Goal: Information Seeking & Learning: Find specific page/section

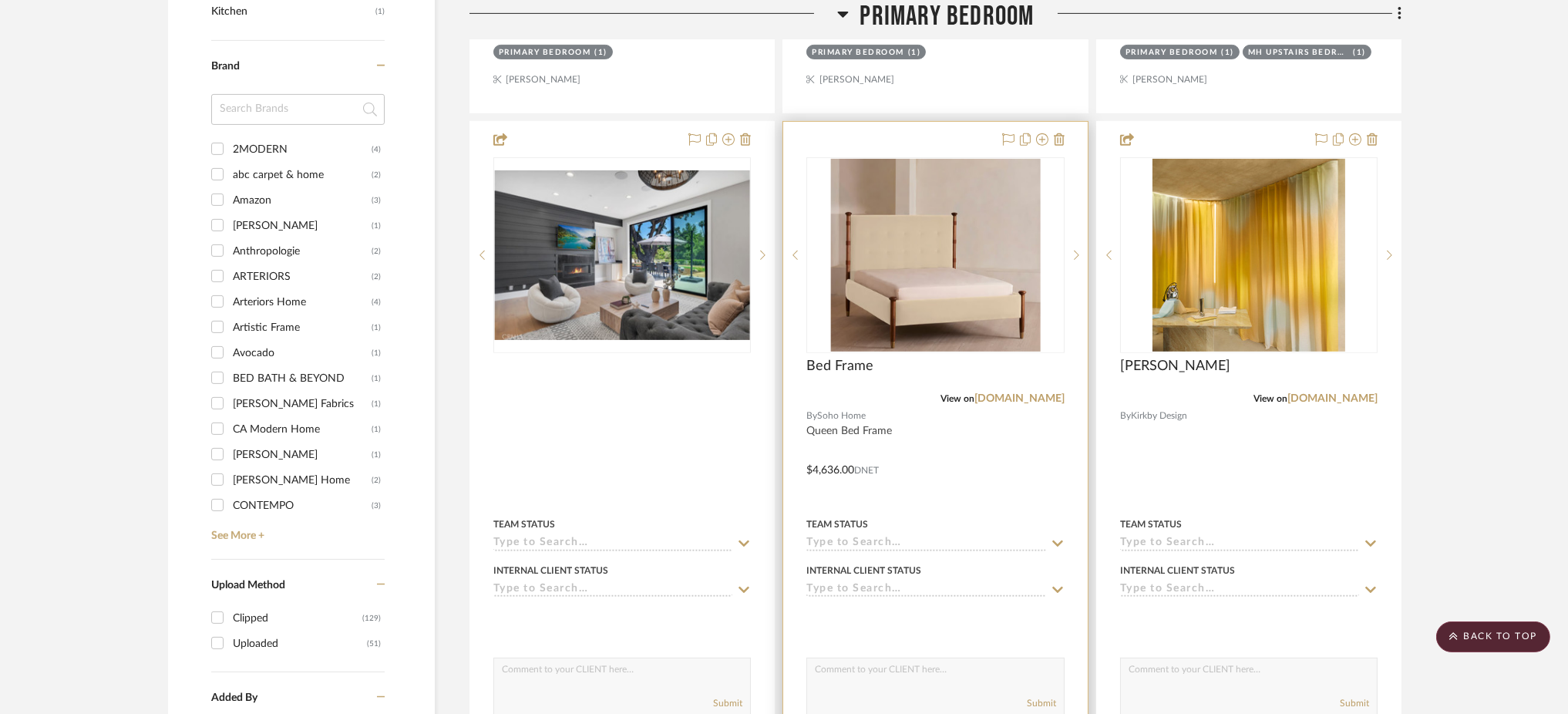
scroll to position [1388, 0]
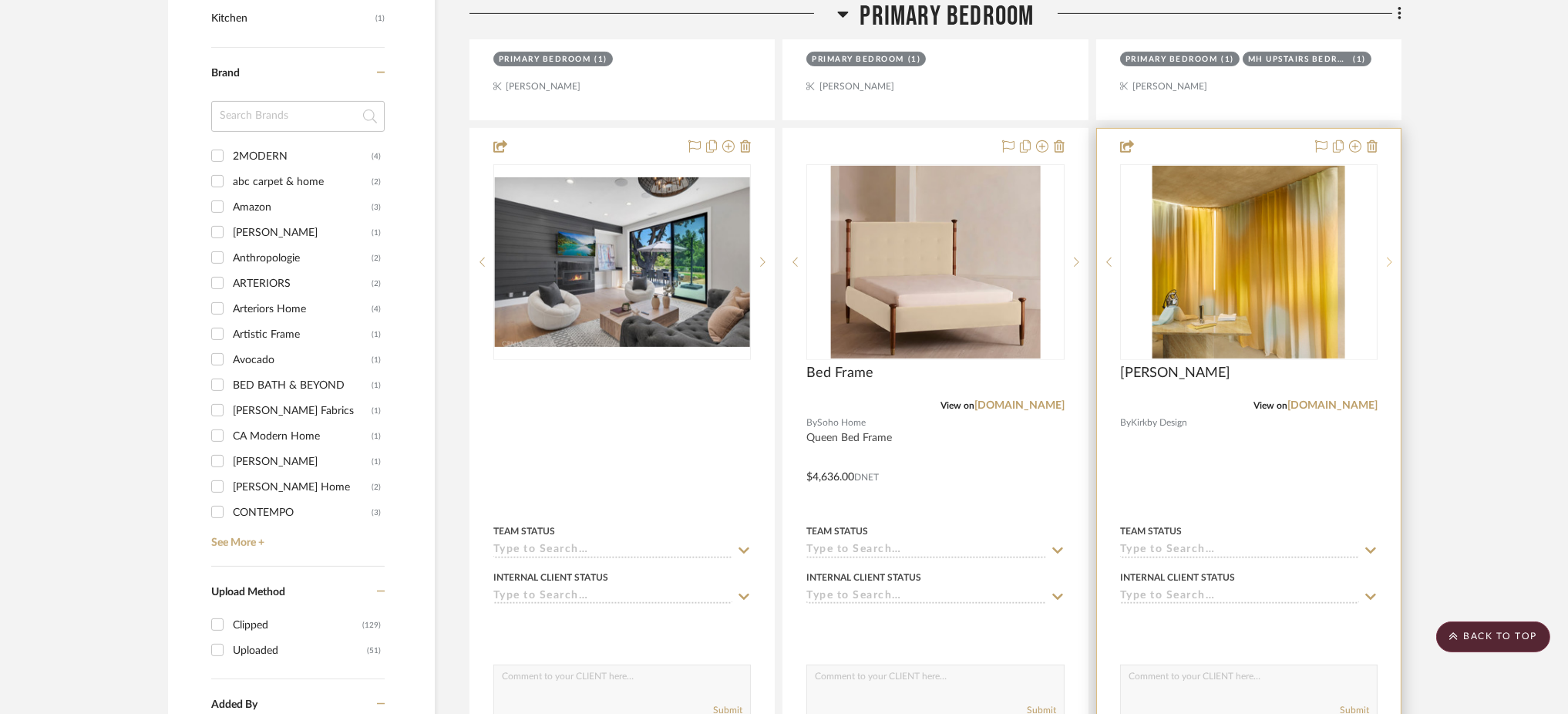
click at [1390, 262] on icon at bounding box center [1390, 262] width 5 height 9
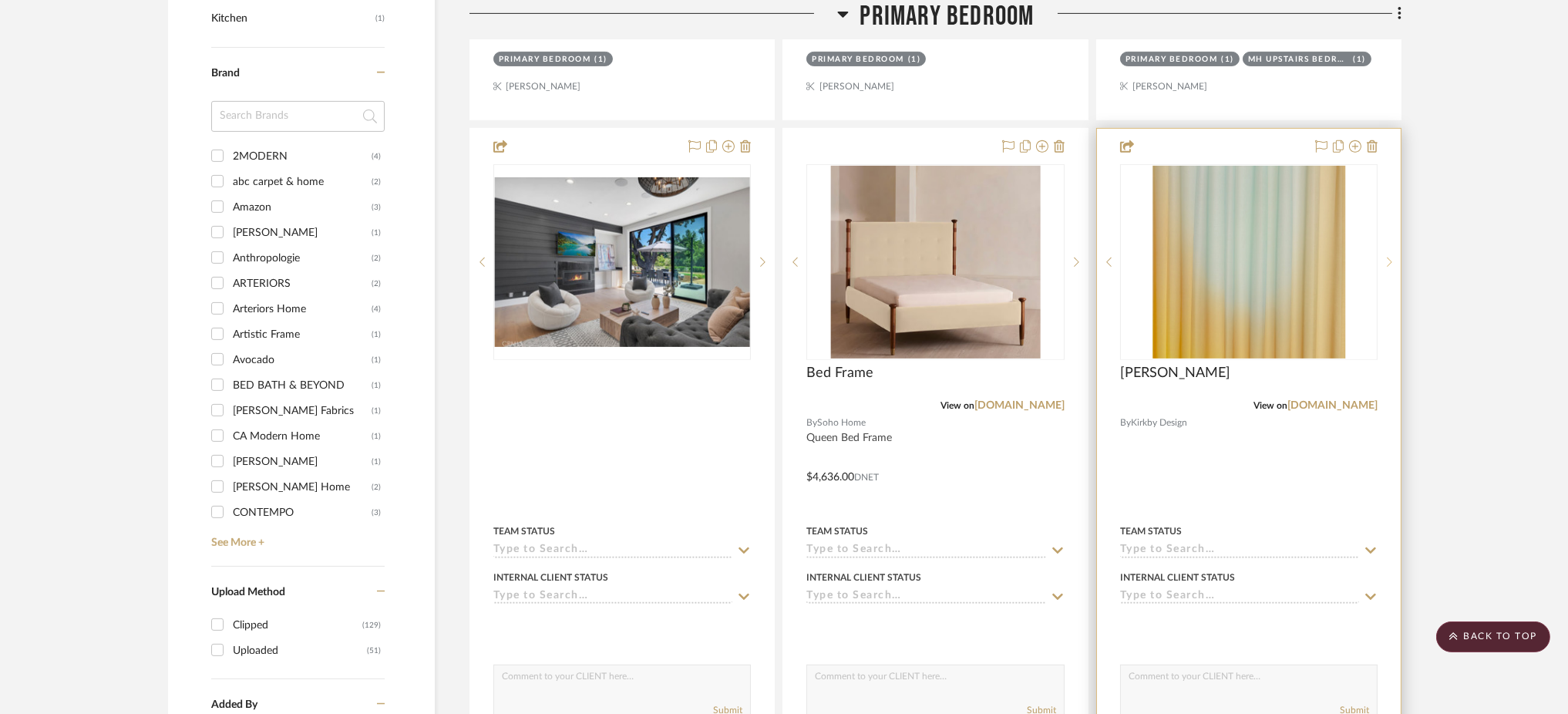
click at [1389, 261] on icon at bounding box center [1390, 262] width 5 height 9
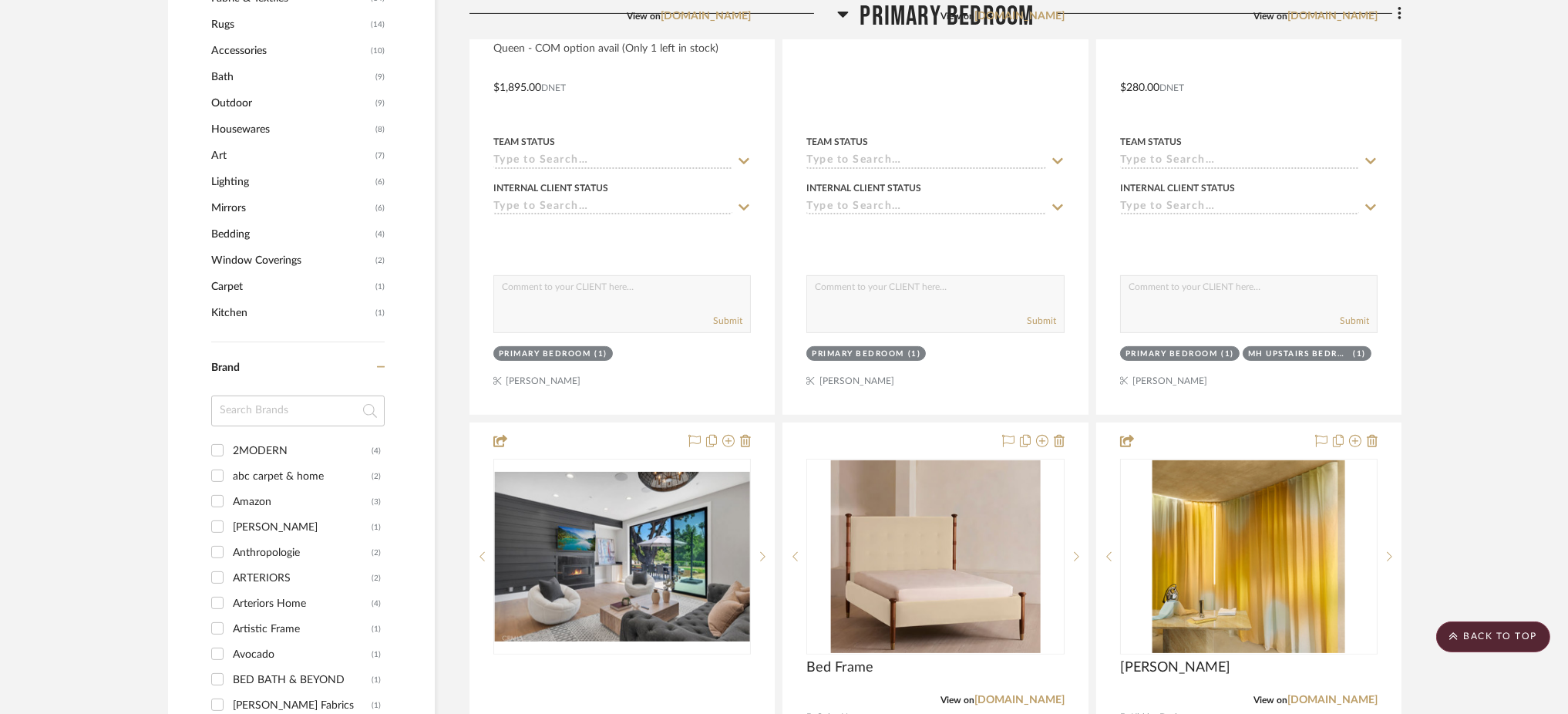
scroll to position [1479, 0]
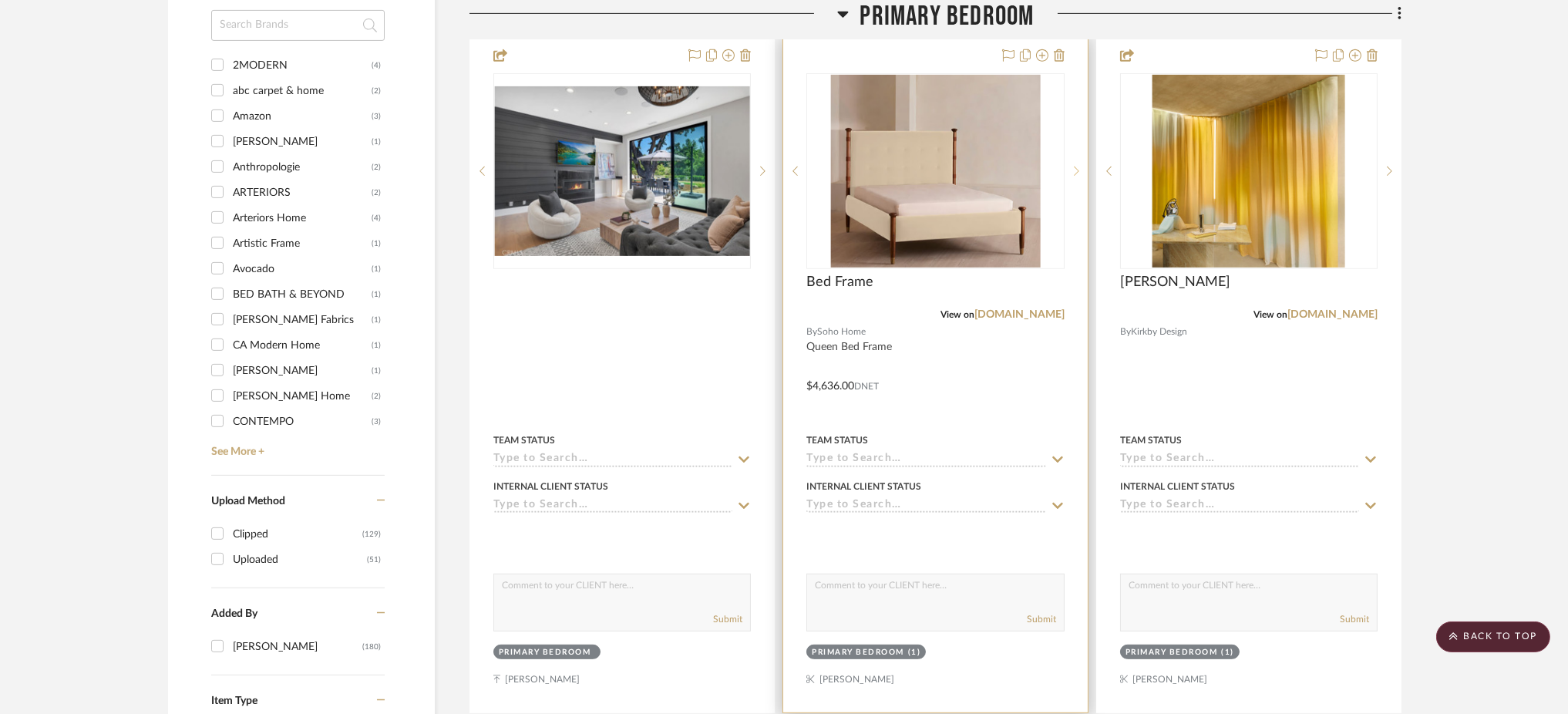
click at [1075, 172] on icon at bounding box center [1076, 171] width 5 height 11
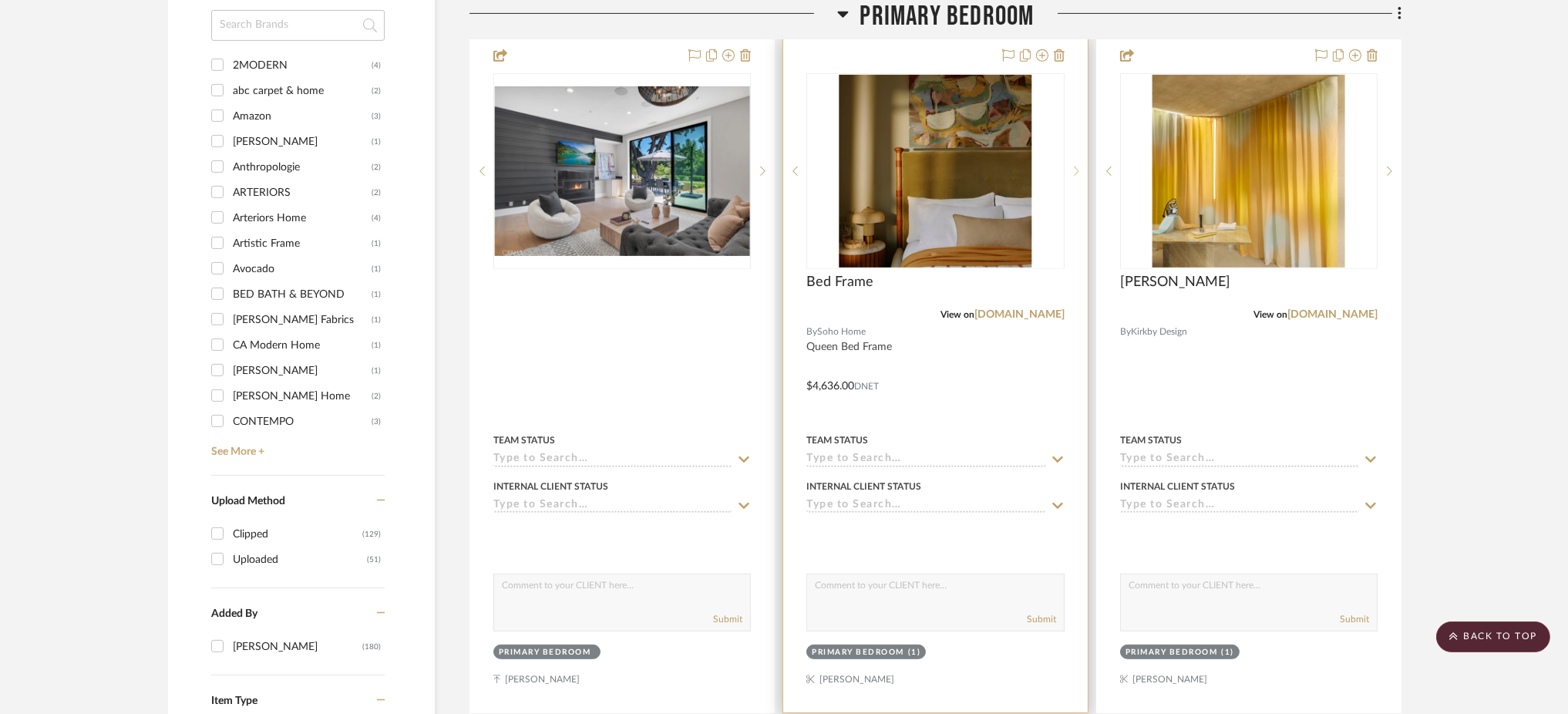
click at [1075, 172] on icon at bounding box center [1076, 171] width 5 height 11
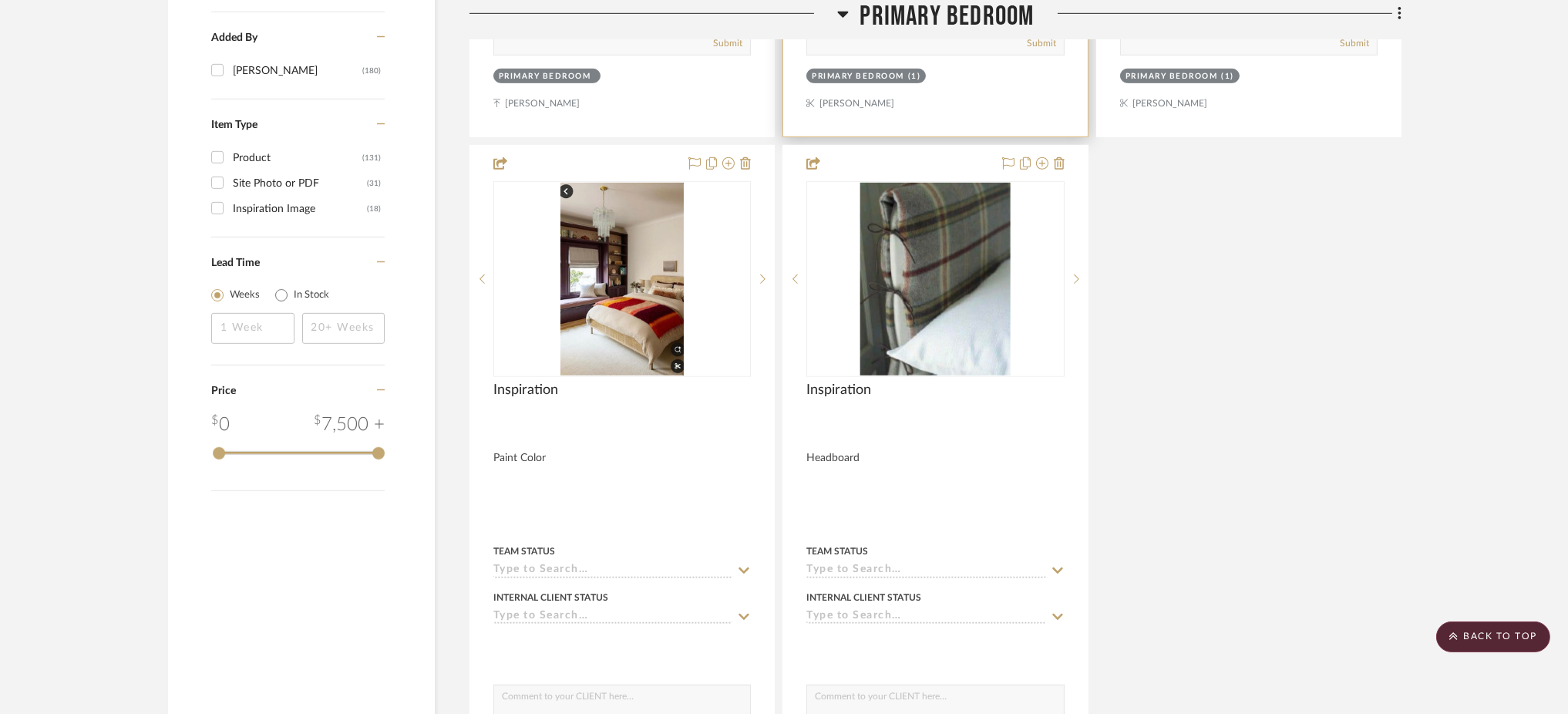
scroll to position [2053, 0]
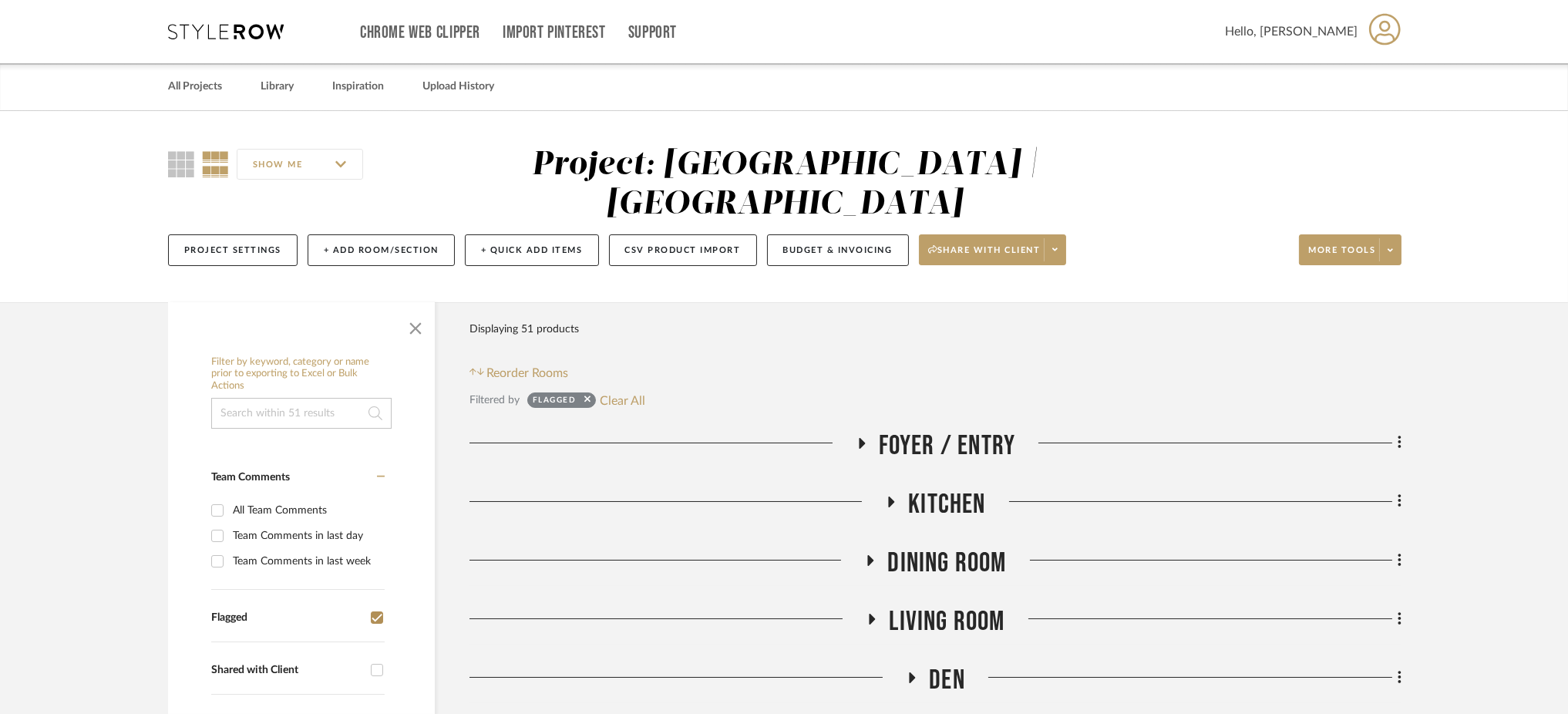
scroll to position [87, 0]
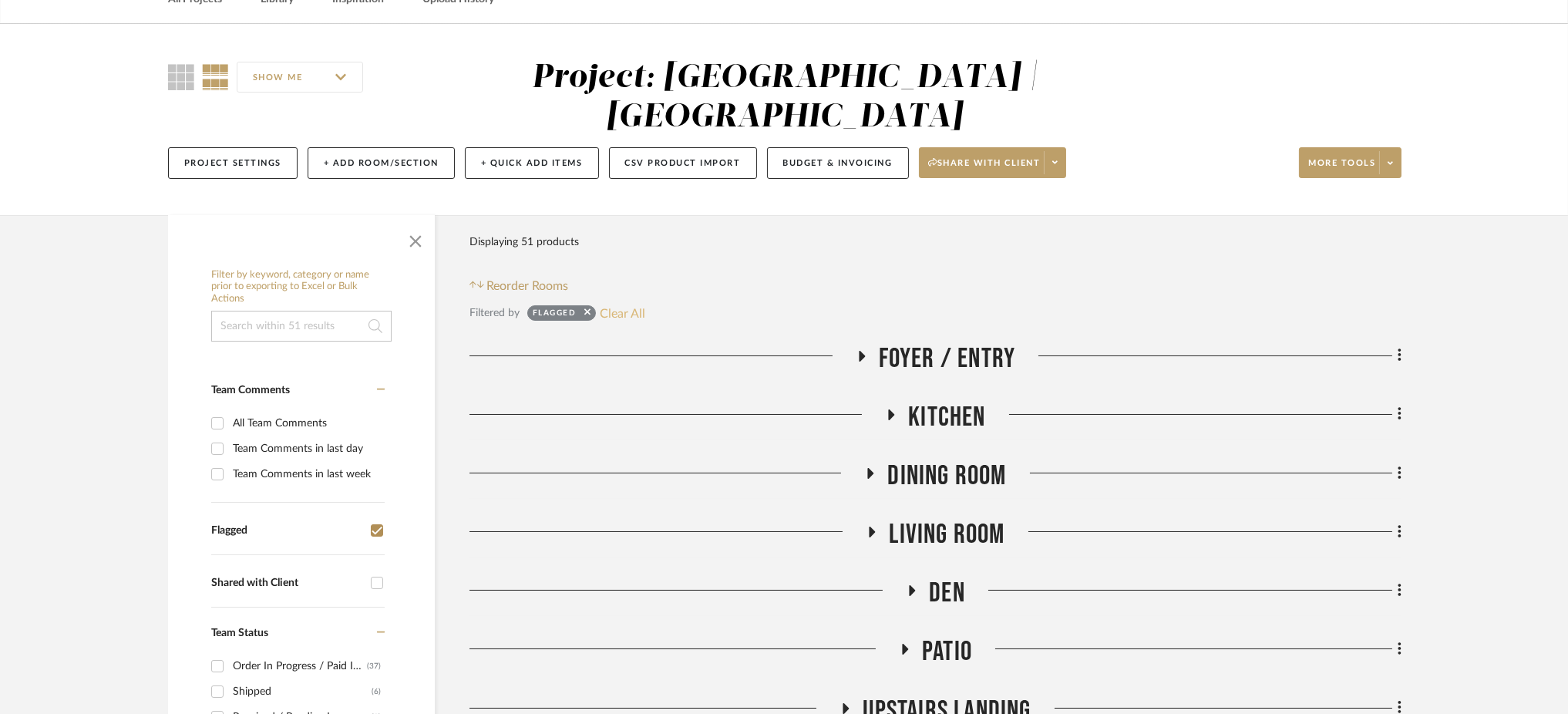
click at [621, 303] on button "Clear All" at bounding box center [622, 313] width 45 height 20
checkbox input "false"
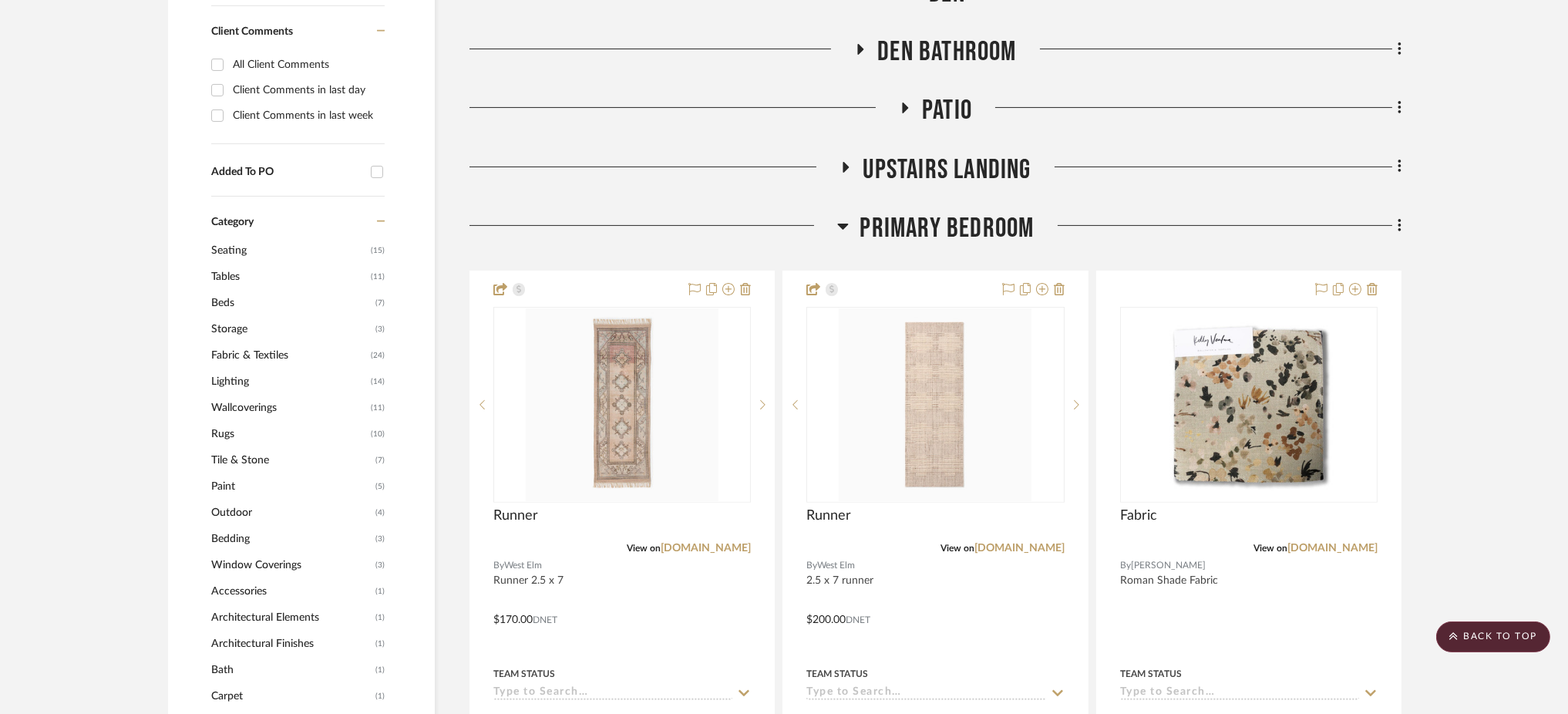
scroll to position [991, 0]
click at [841, 223] on icon at bounding box center [842, 225] width 11 height 6
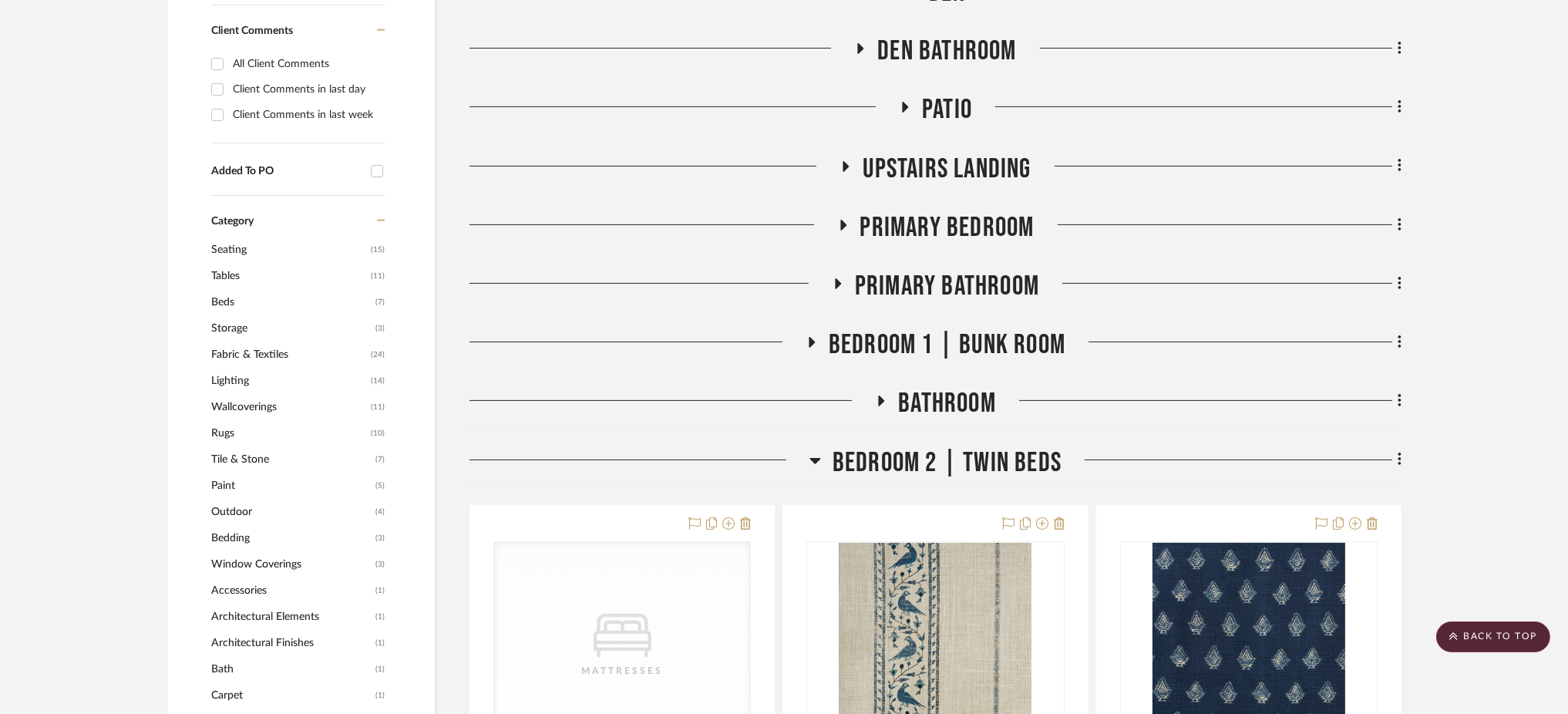
click at [816, 458] on icon at bounding box center [815, 461] width 11 height 6
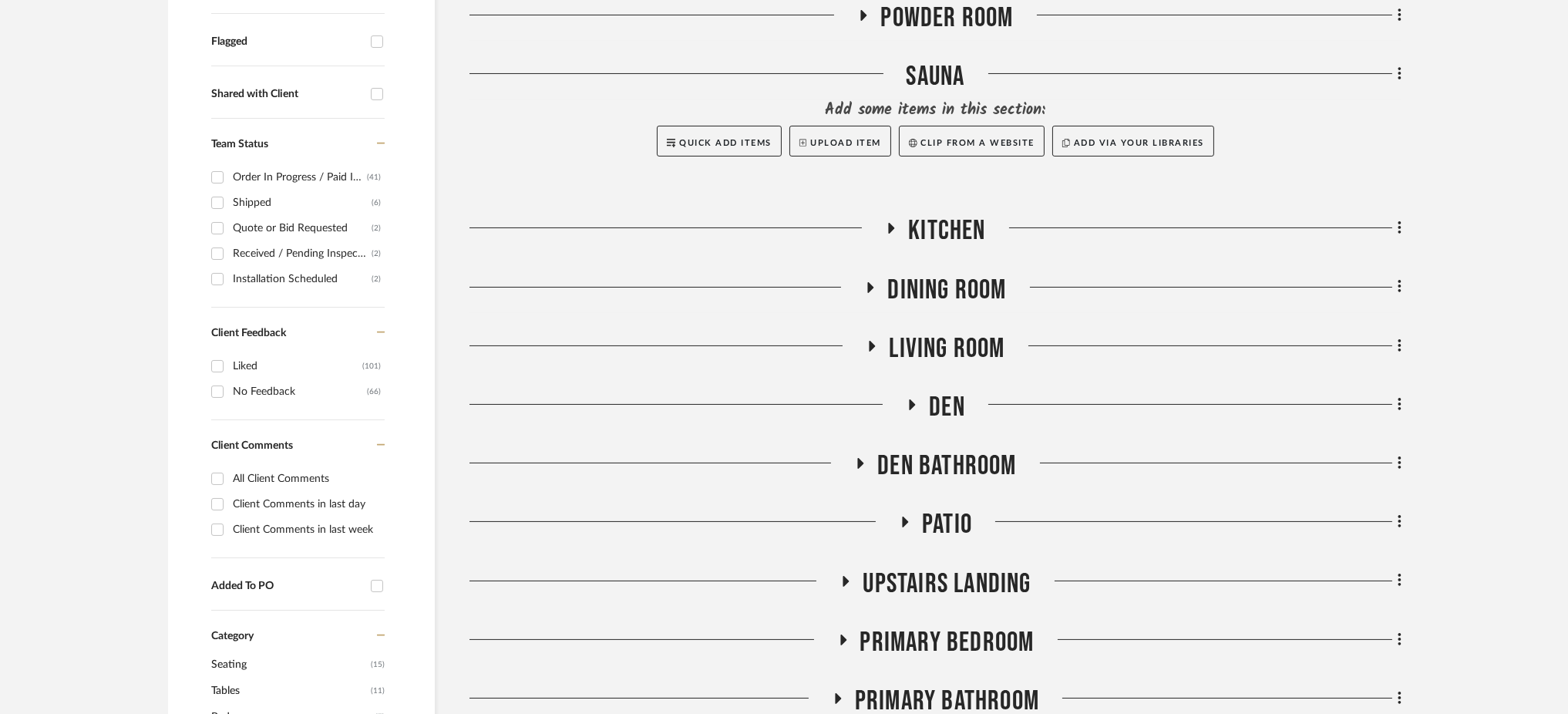
scroll to position [580, 0]
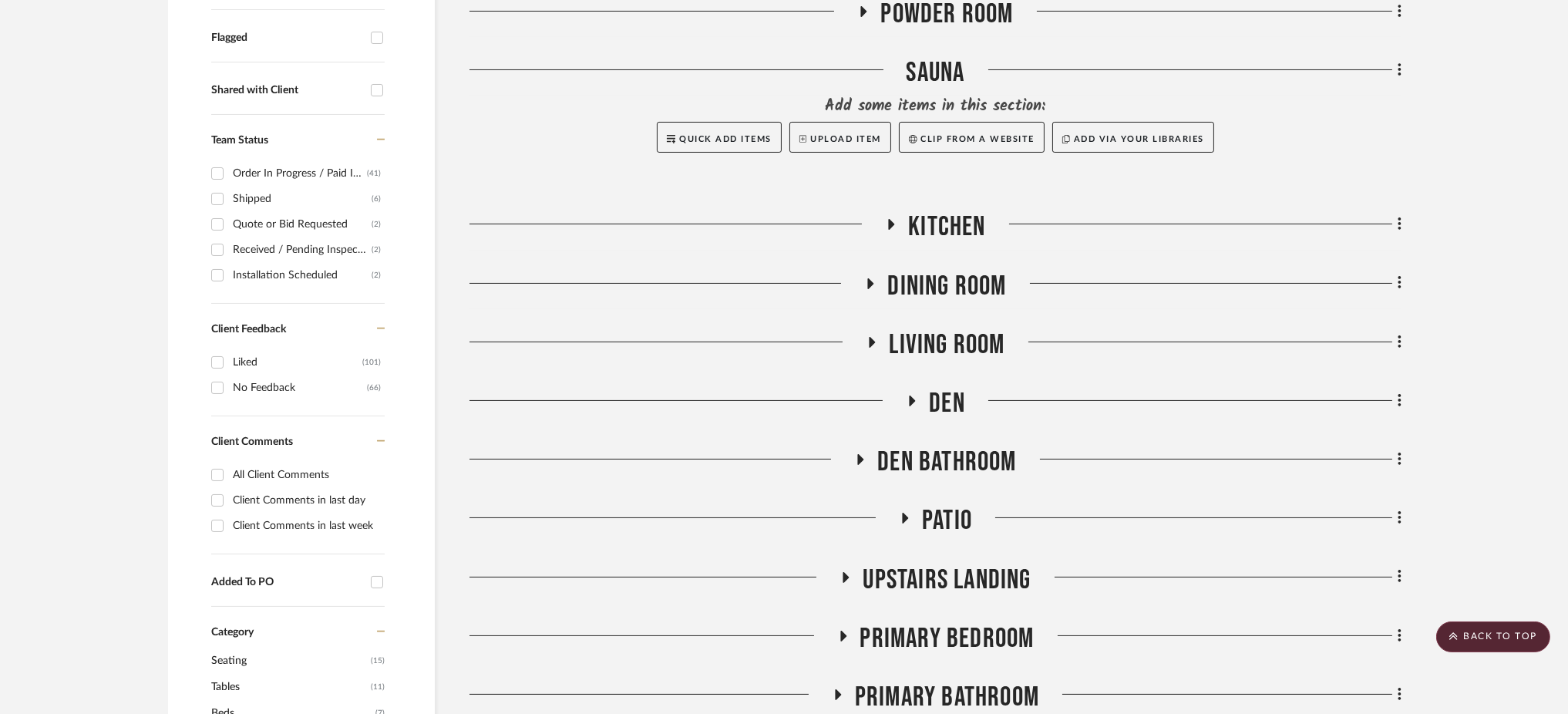
click at [869, 337] on icon at bounding box center [872, 342] width 6 height 11
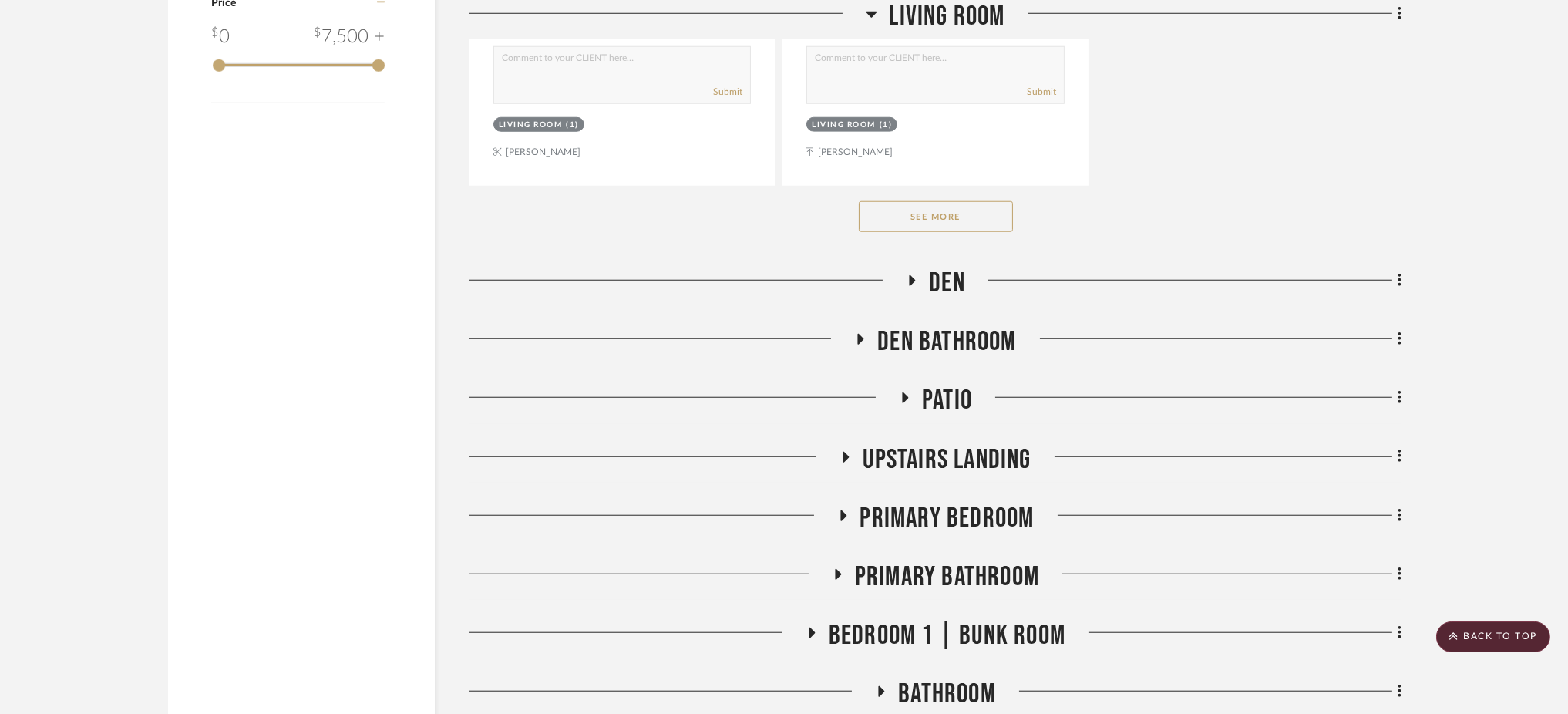
scroll to position [2827, 0]
click at [916, 200] on button "See More" at bounding box center [936, 215] width 154 height 31
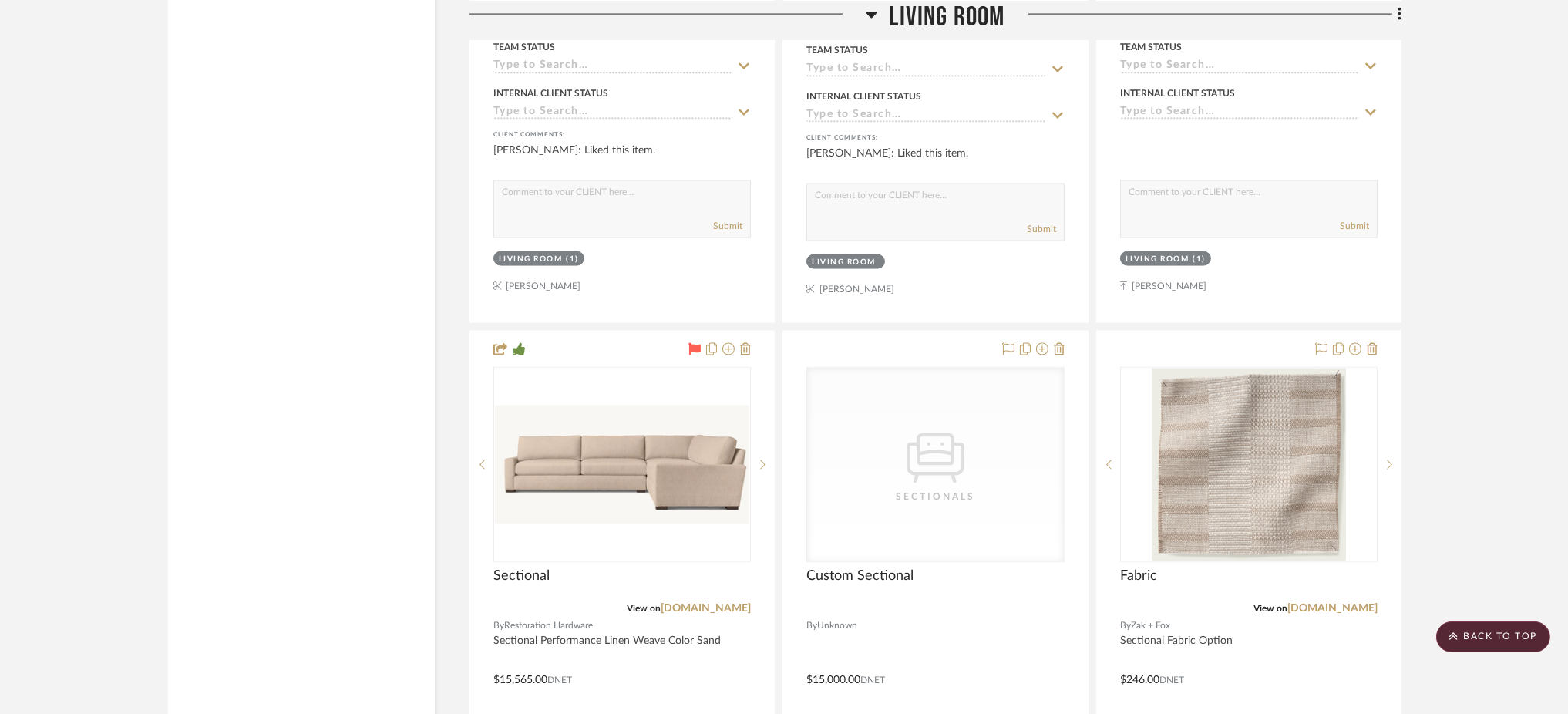
scroll to position [4920, 0]
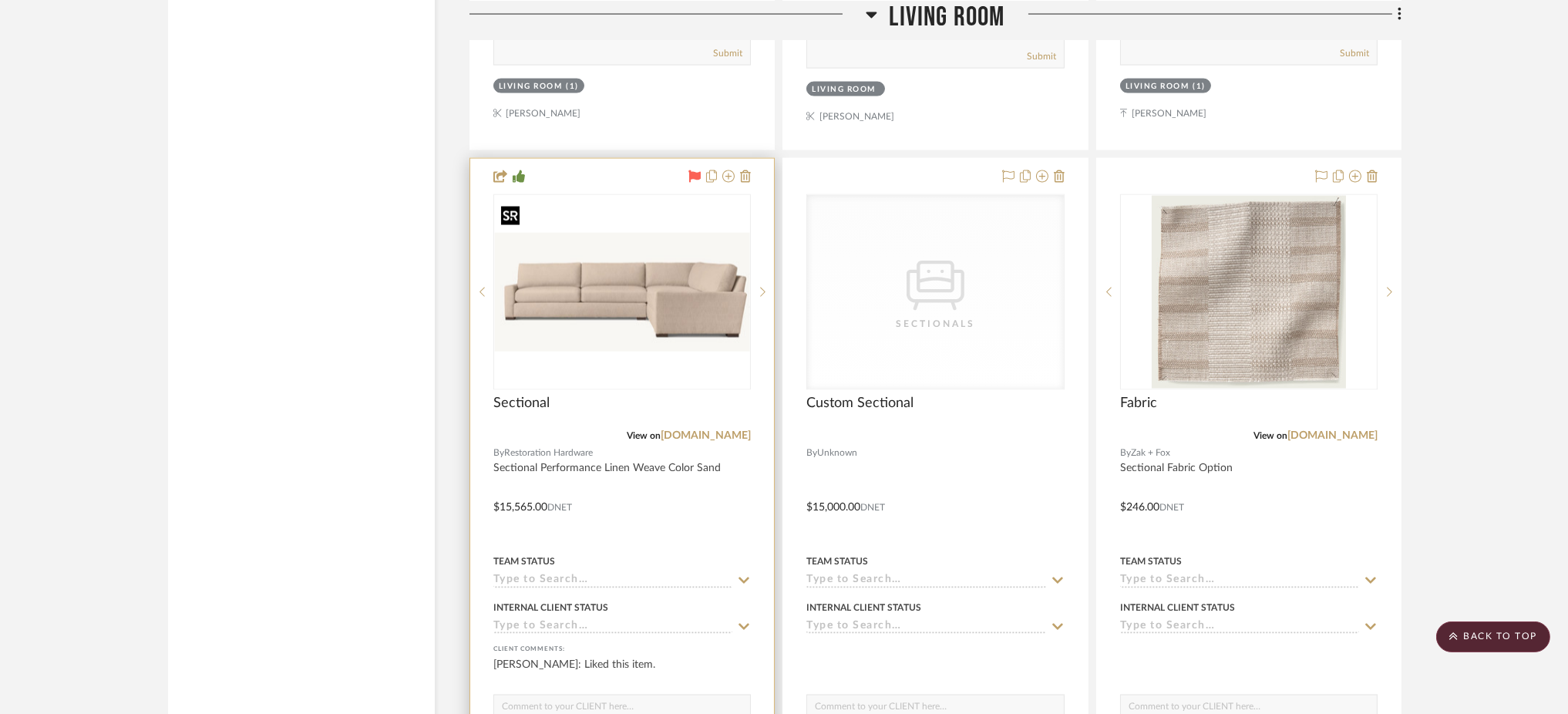
click at [699, 289] on img "0" at bounding box center [622, 293] width 255 height 119
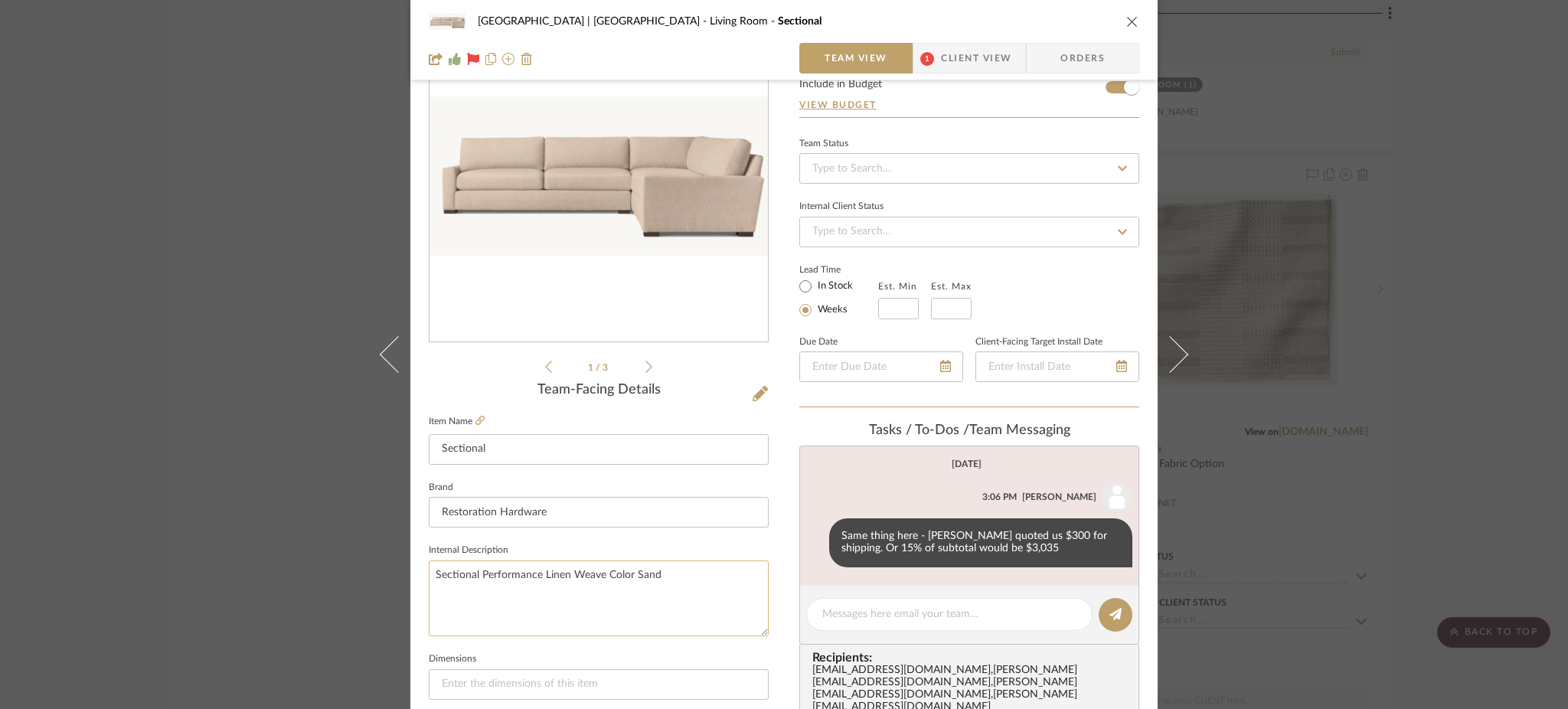
scroll to position [86, 0]
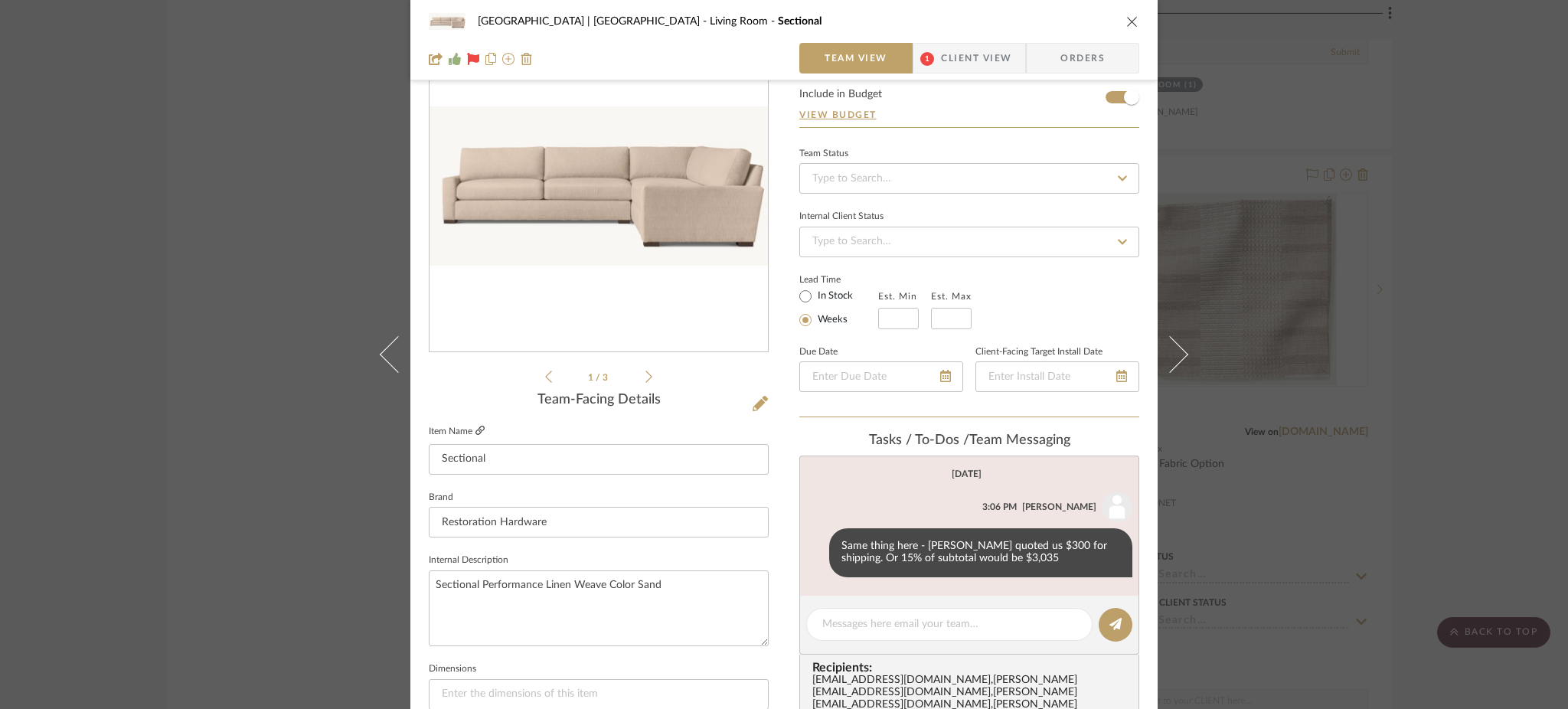
click at [479, 428] on icon at bounding box center [479, 430] width 9 height 9
click at [1492, 187] on div "Meadow Mountain | Vail Valley Living Room Sectional Team View 1 Client View Ord…" at bounding box center [784, 354] width 1568 height 709
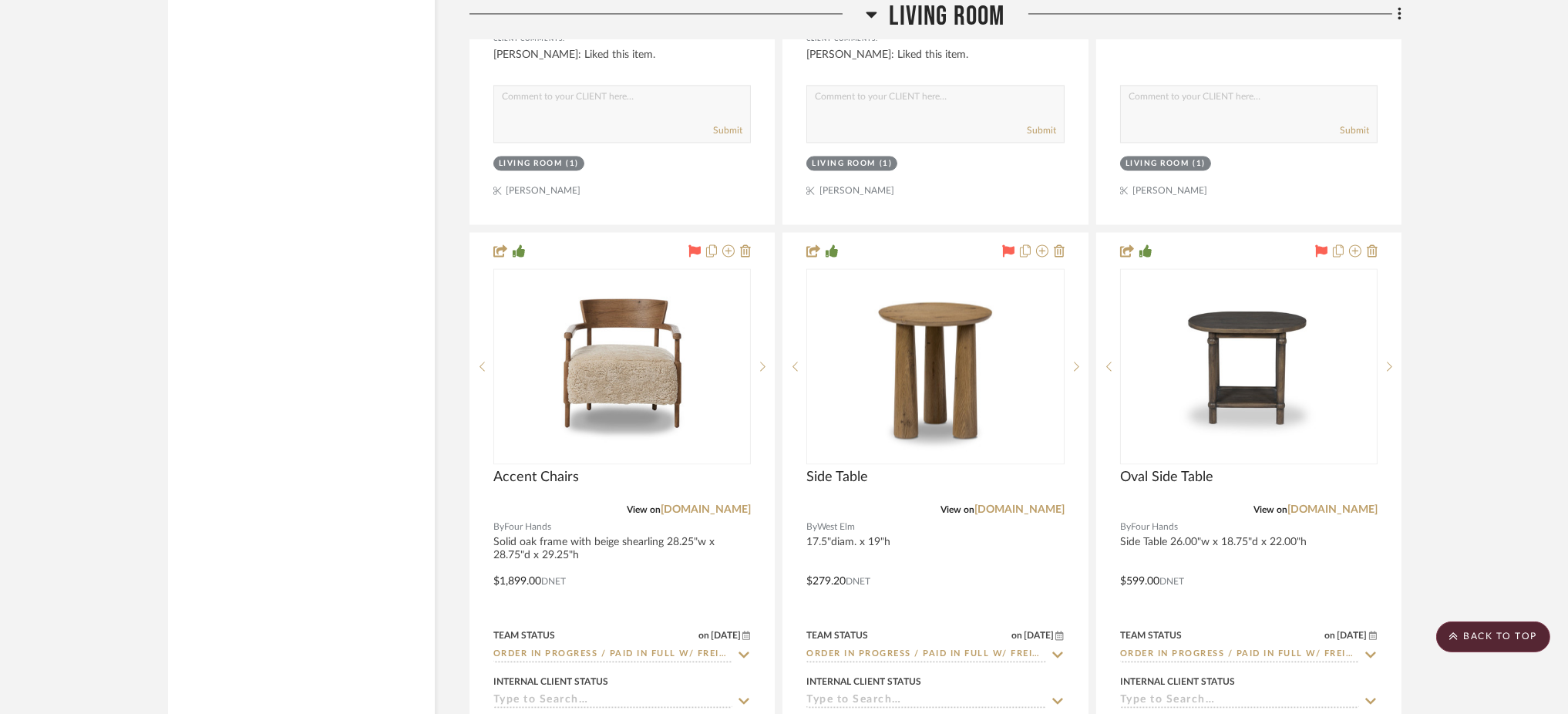
scroll to position [6212, 0]
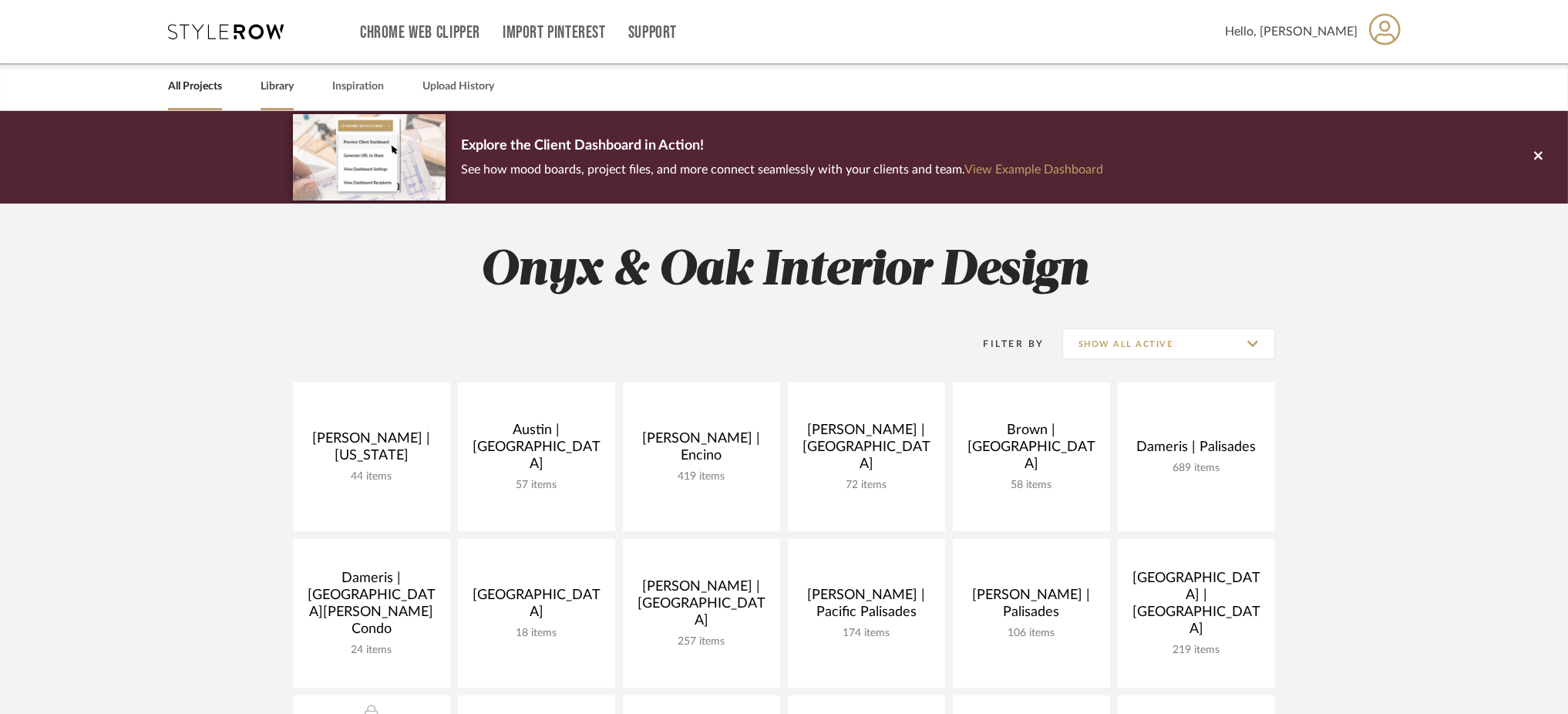
click at [281, 87] on link "Library" at bounding box center [277, 87] width 33 height 21
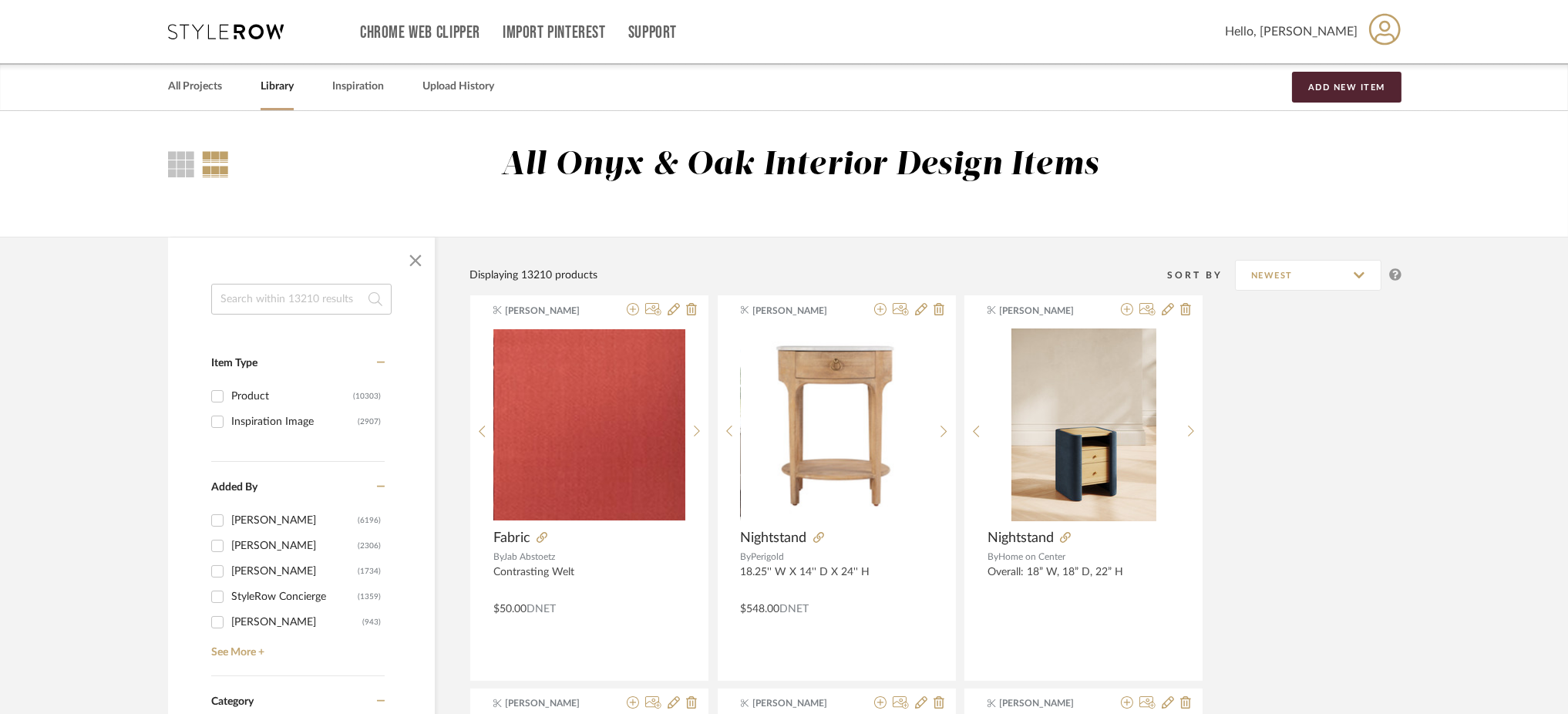
click at [267, 291] on input at bounding box center [301, 299] width 181 height 31
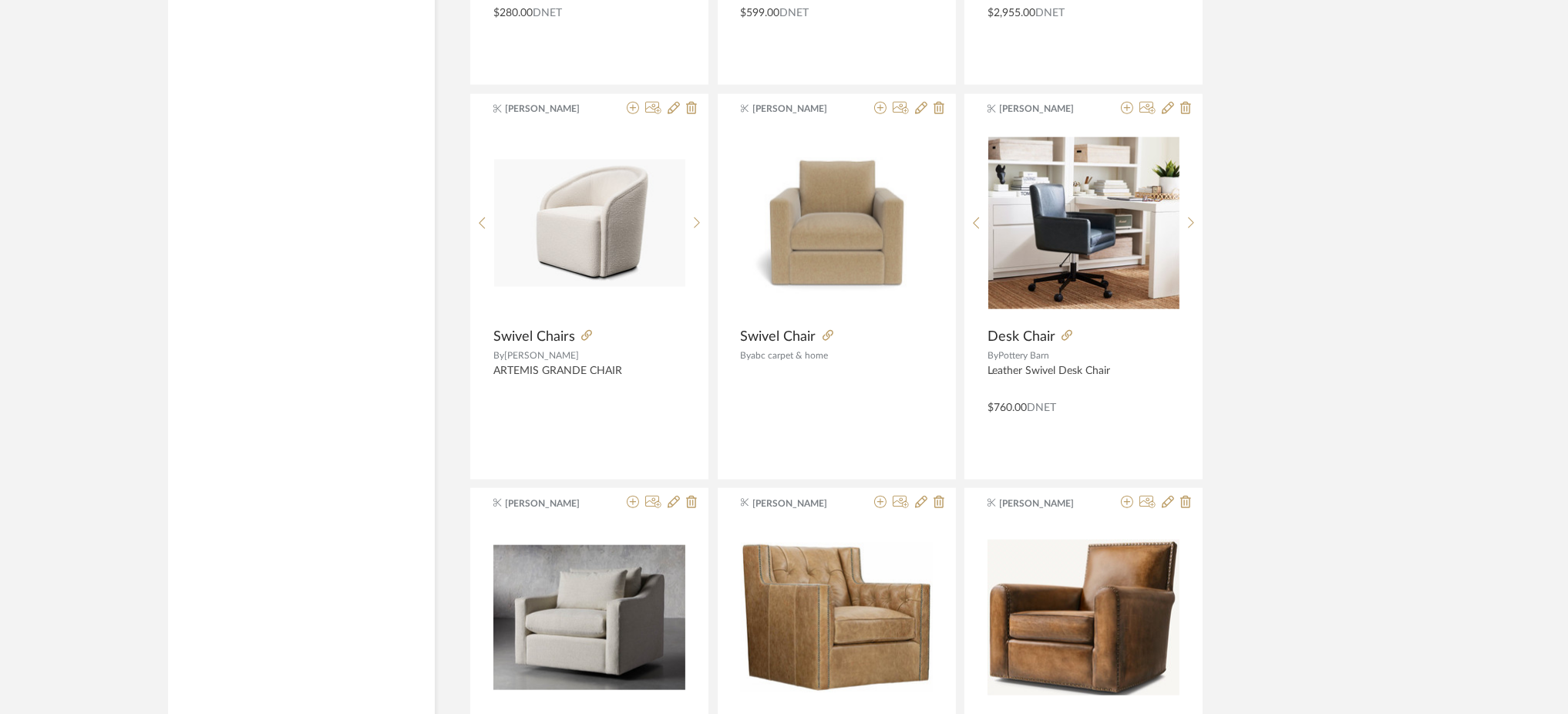
scroll to position [3798, 0]
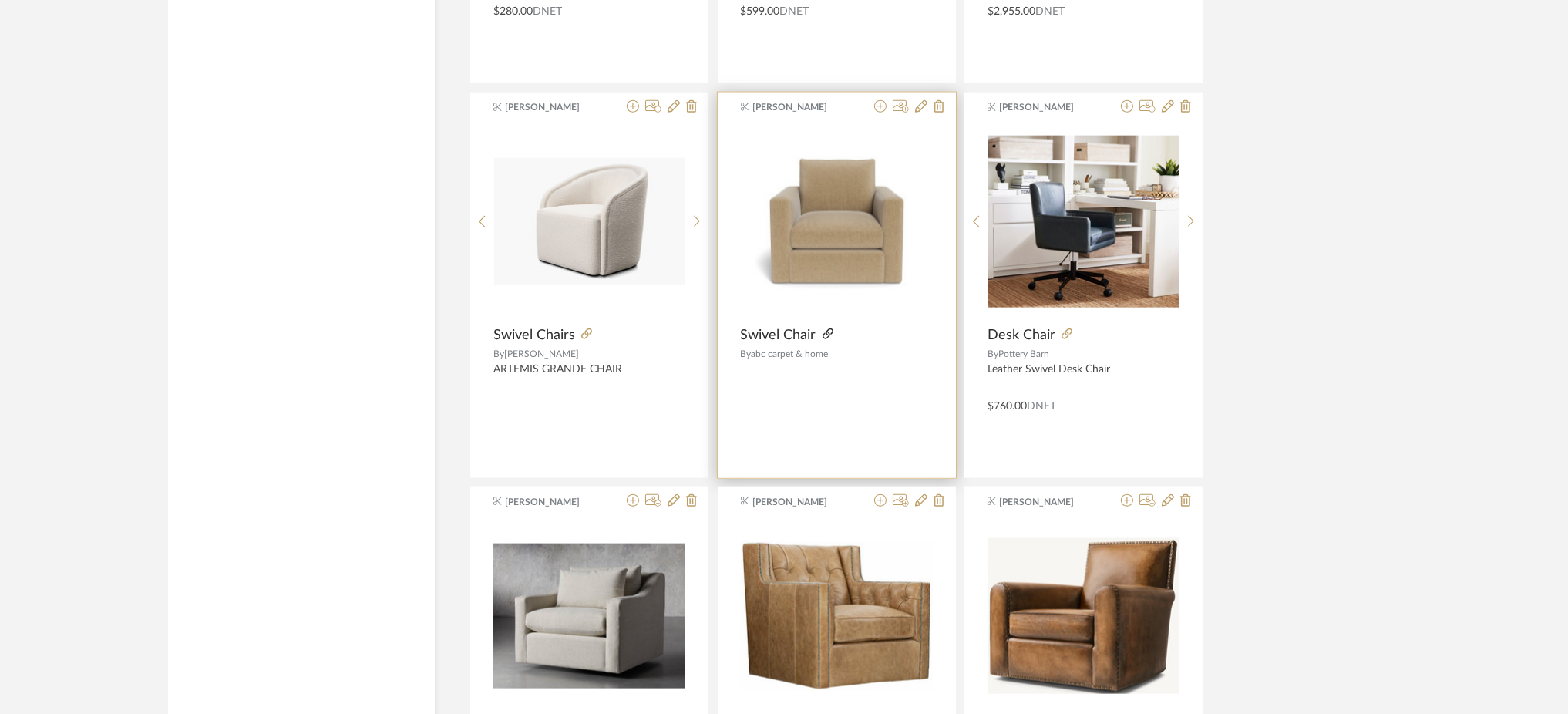
click at [828, 334] on icon at bounding box center [827, 334] width 11 height 11
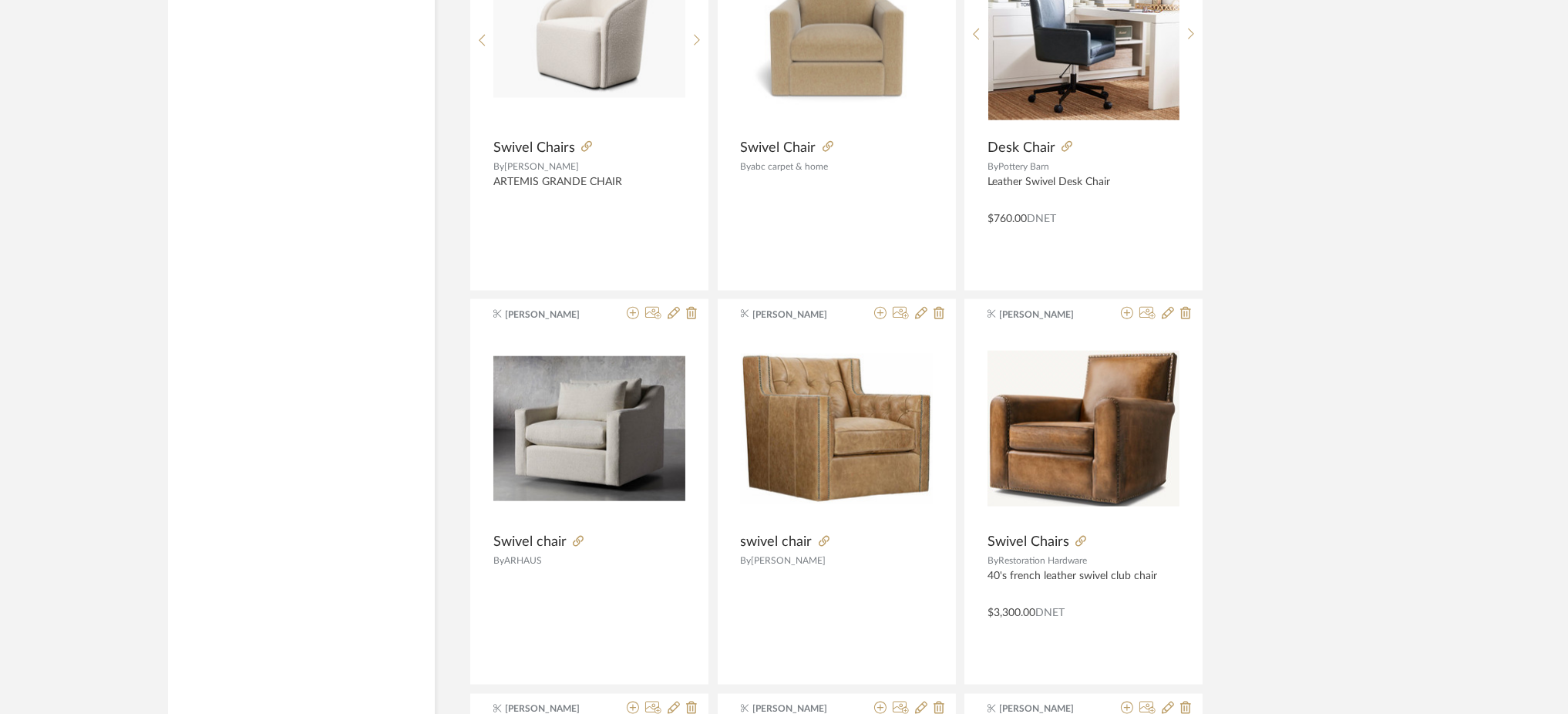
scroll to position [4412, 0]
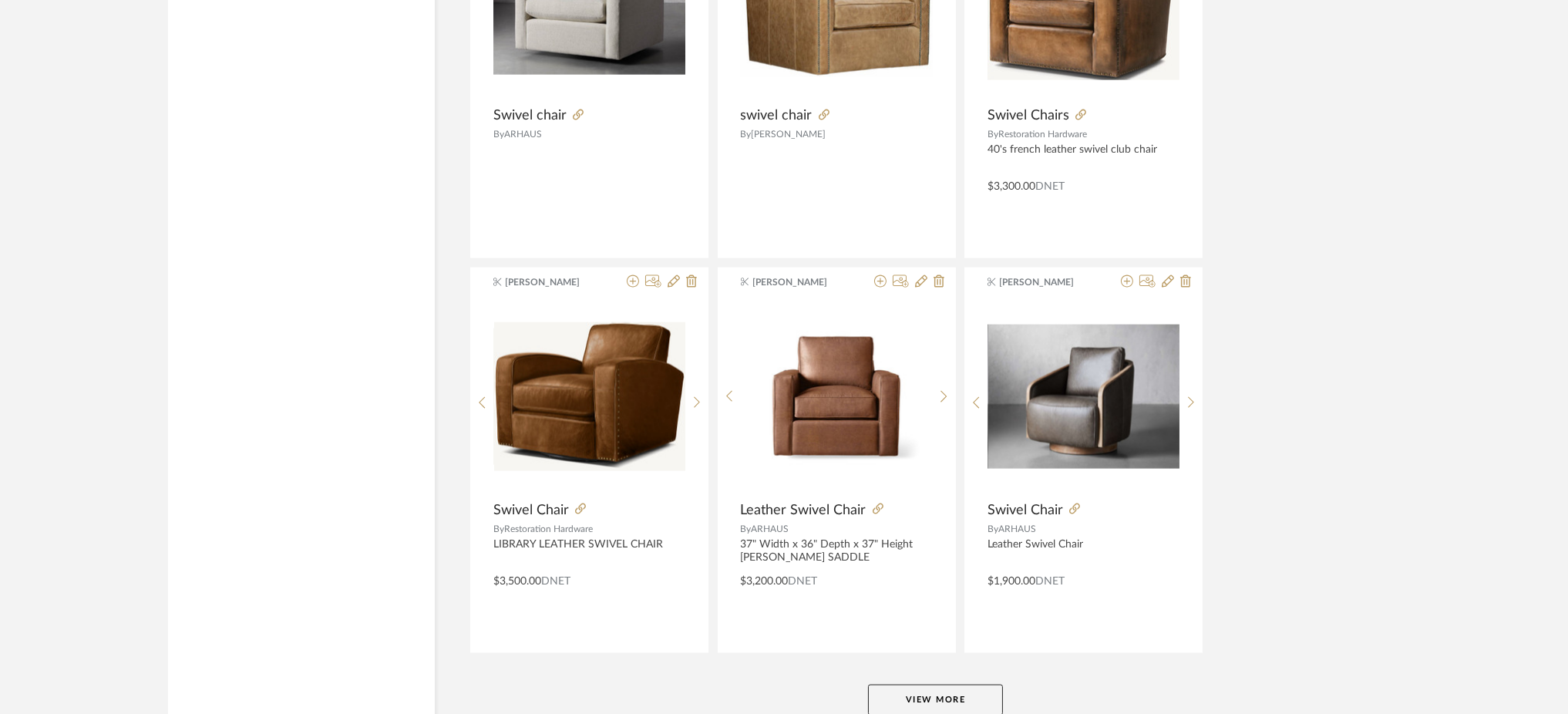
click at [958, 689] on button "View More" at bounding box center [936, 700] width 135 height 31
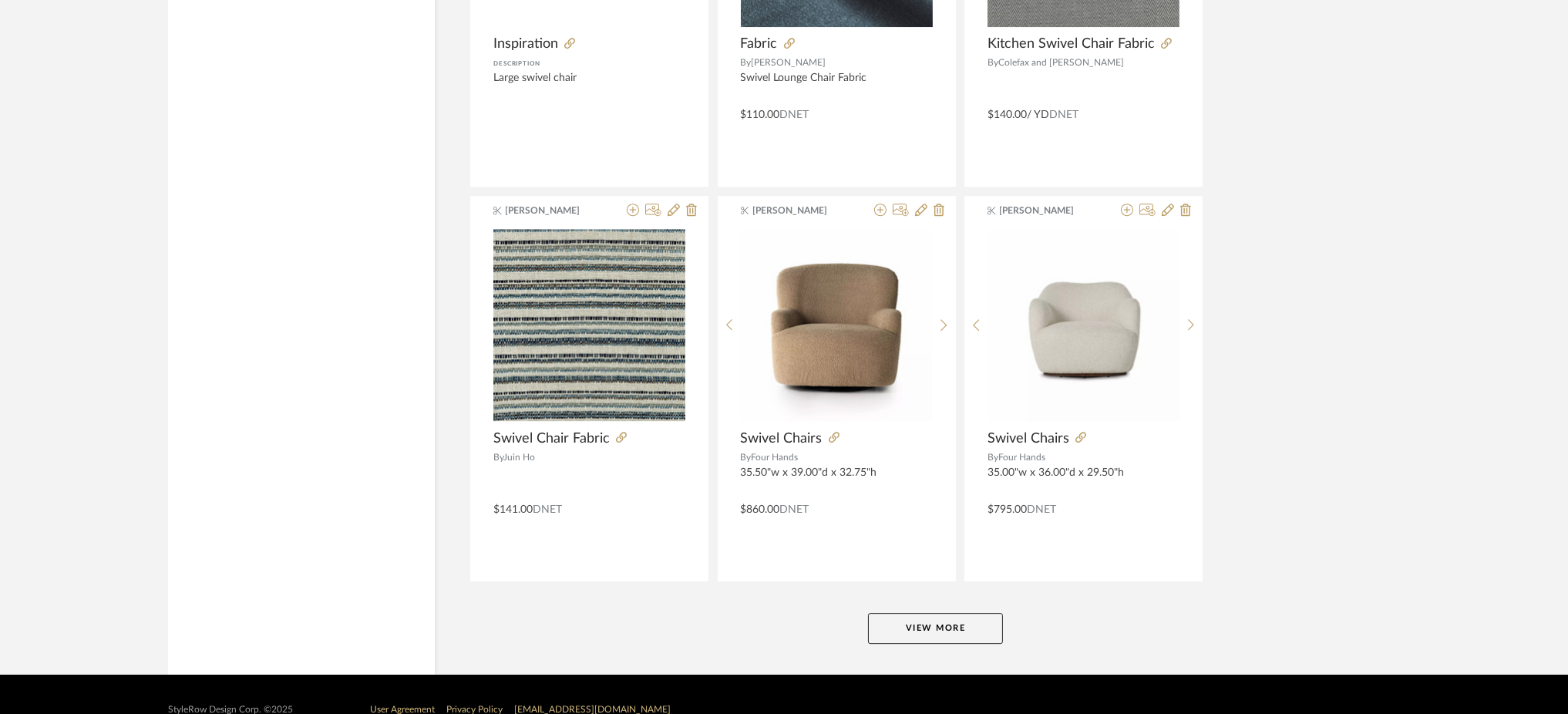
scroll to position [9250, 0]
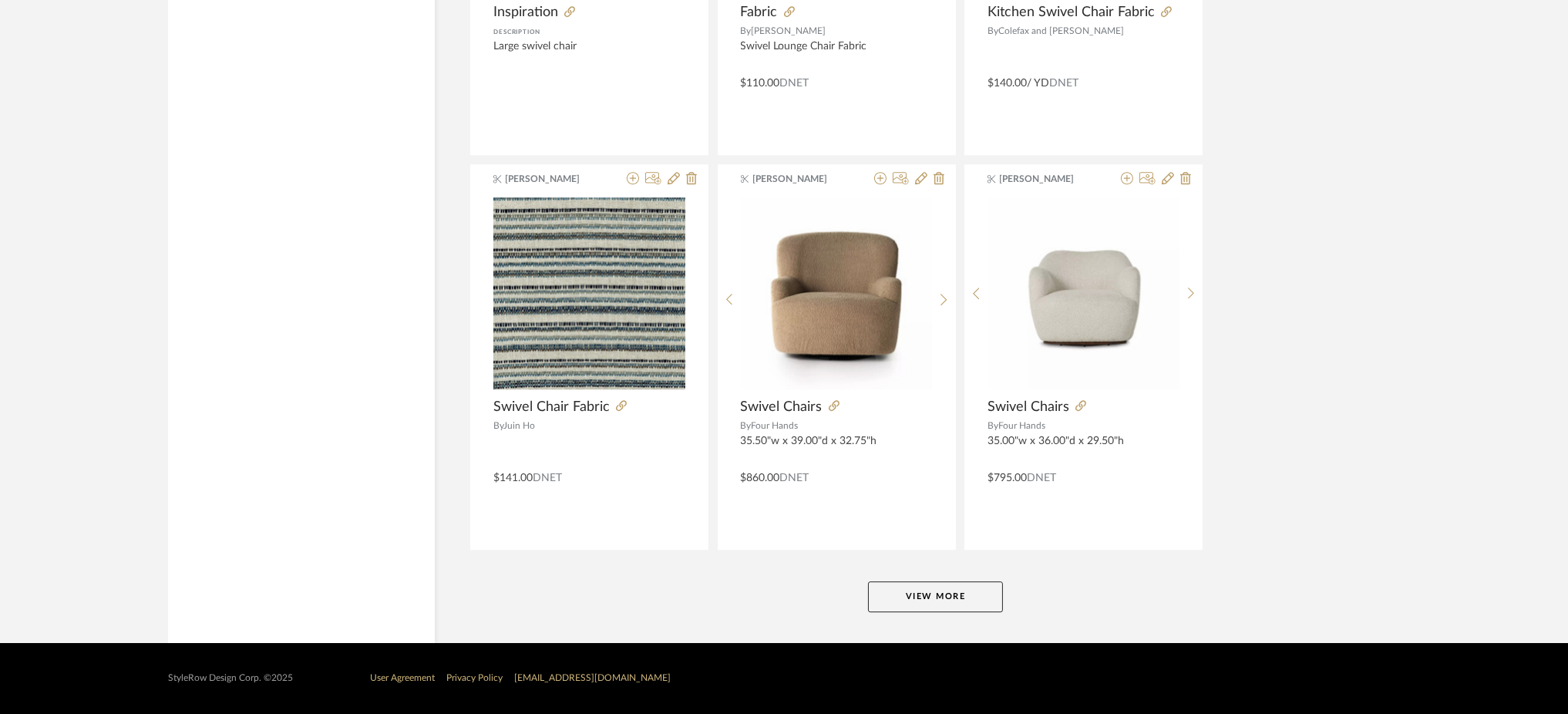
click at [919, 604] on button "View More" at bounding box center [936, 596] width 135 height 31
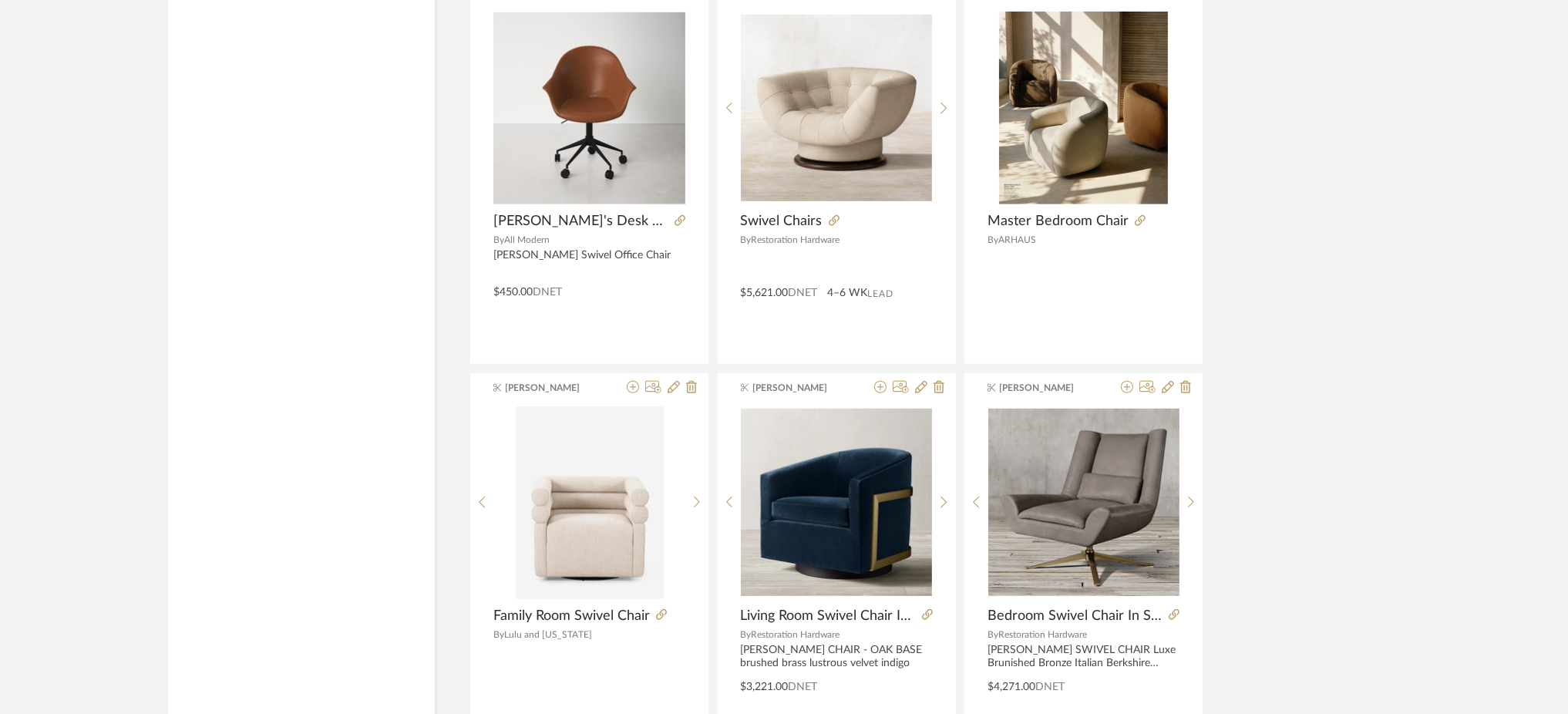
scroll to position [13986, 0]
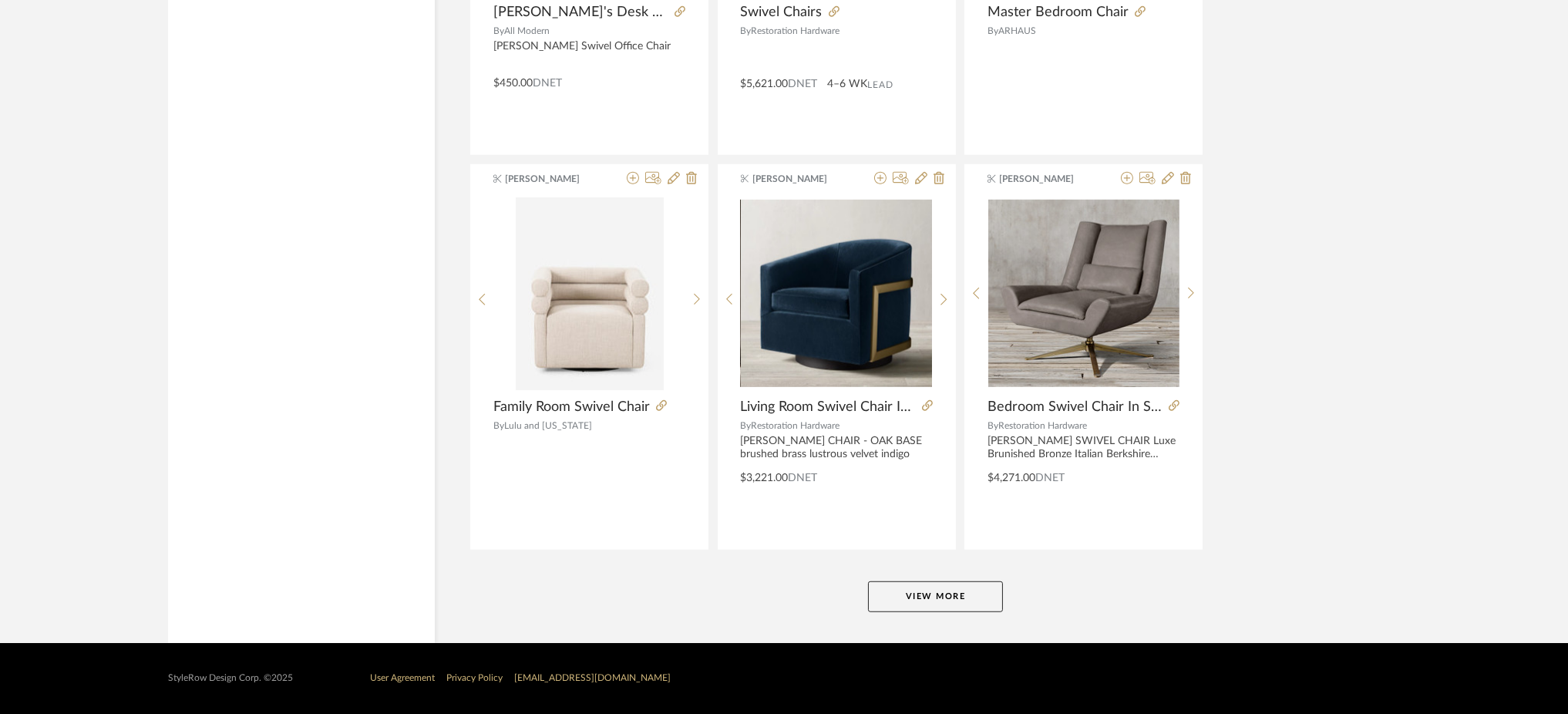
click at [932, 599] on button "View More" at bounding box center [936, 596] width 135 height 31
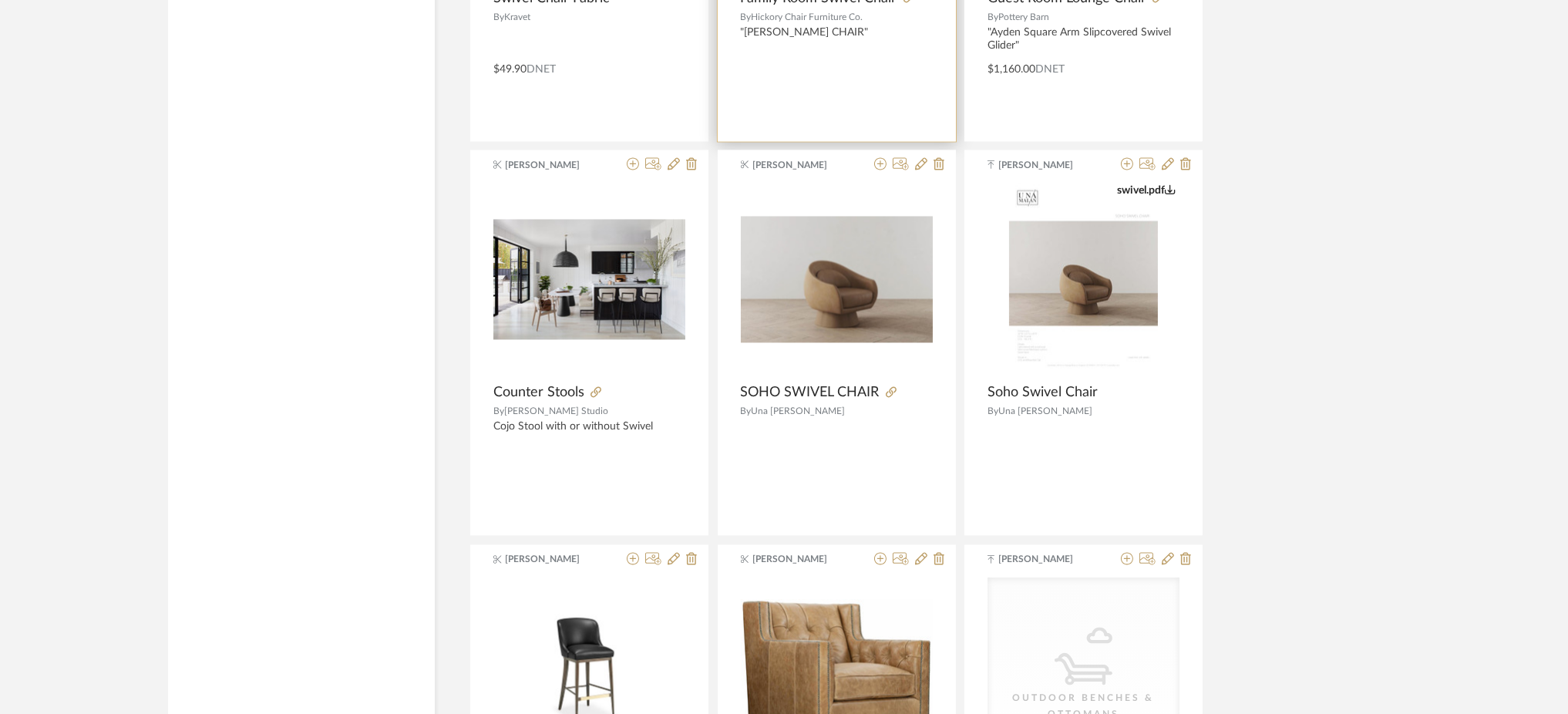
scroll to position [18720, 0]
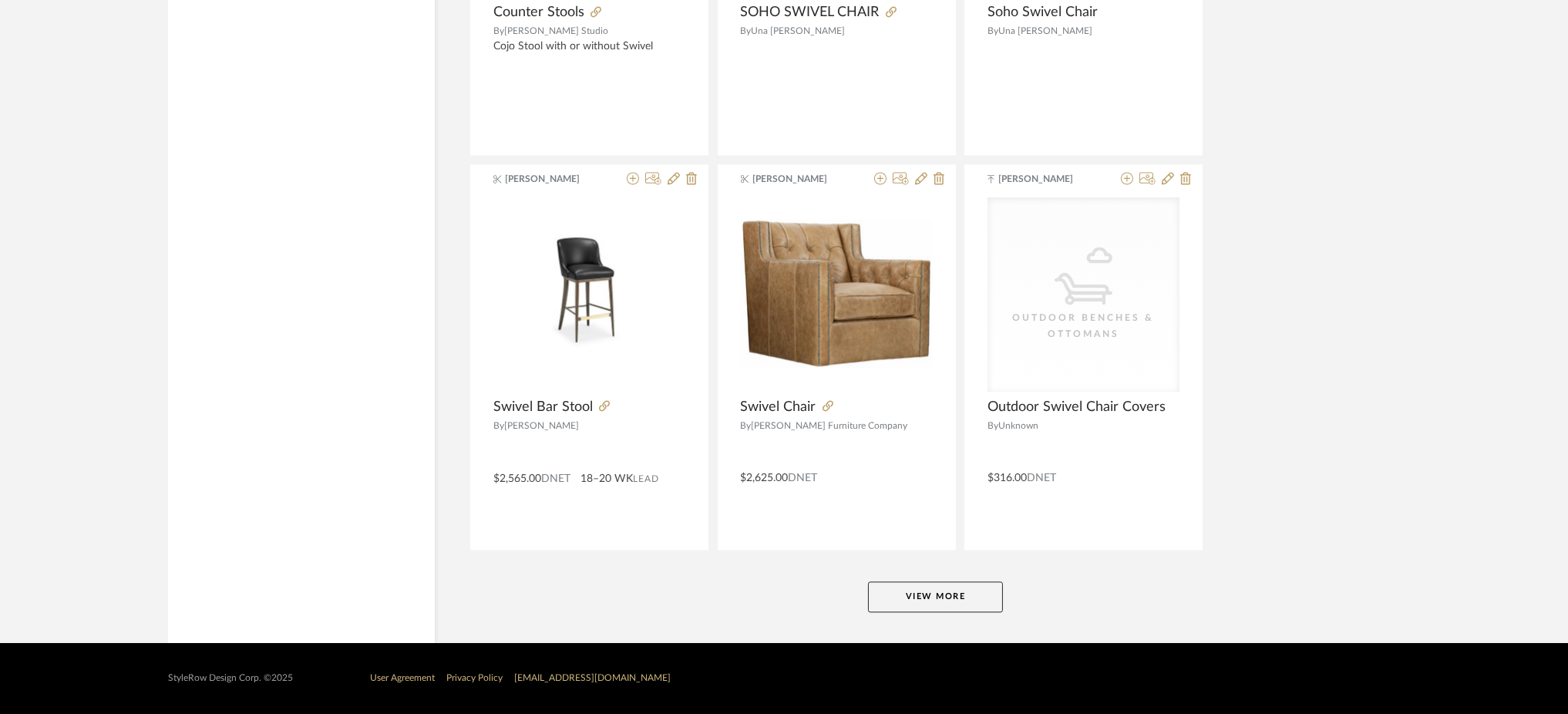
click at [896, 600] on button "View More" at bounding box center [936, 596] width 135 height 31
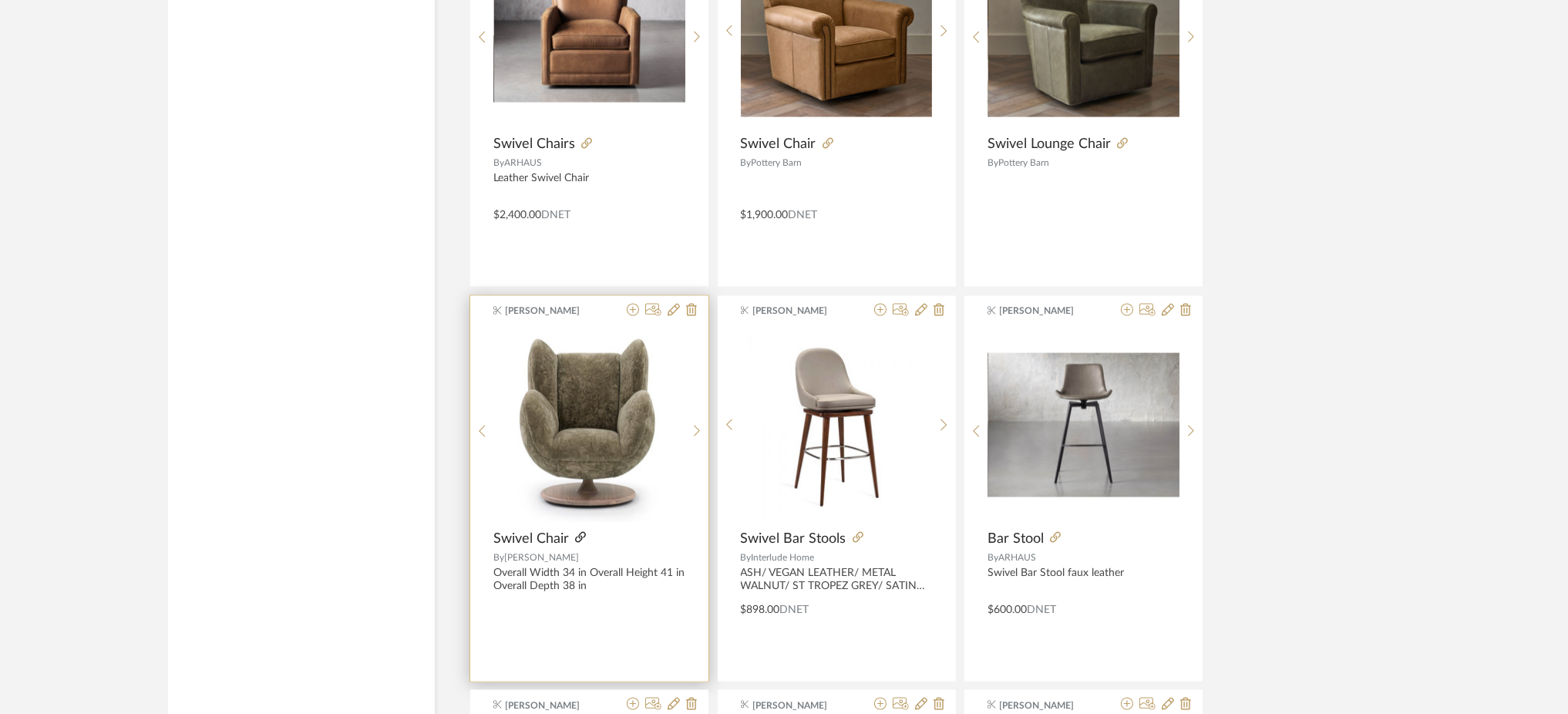
scroll to position [5168, 0]
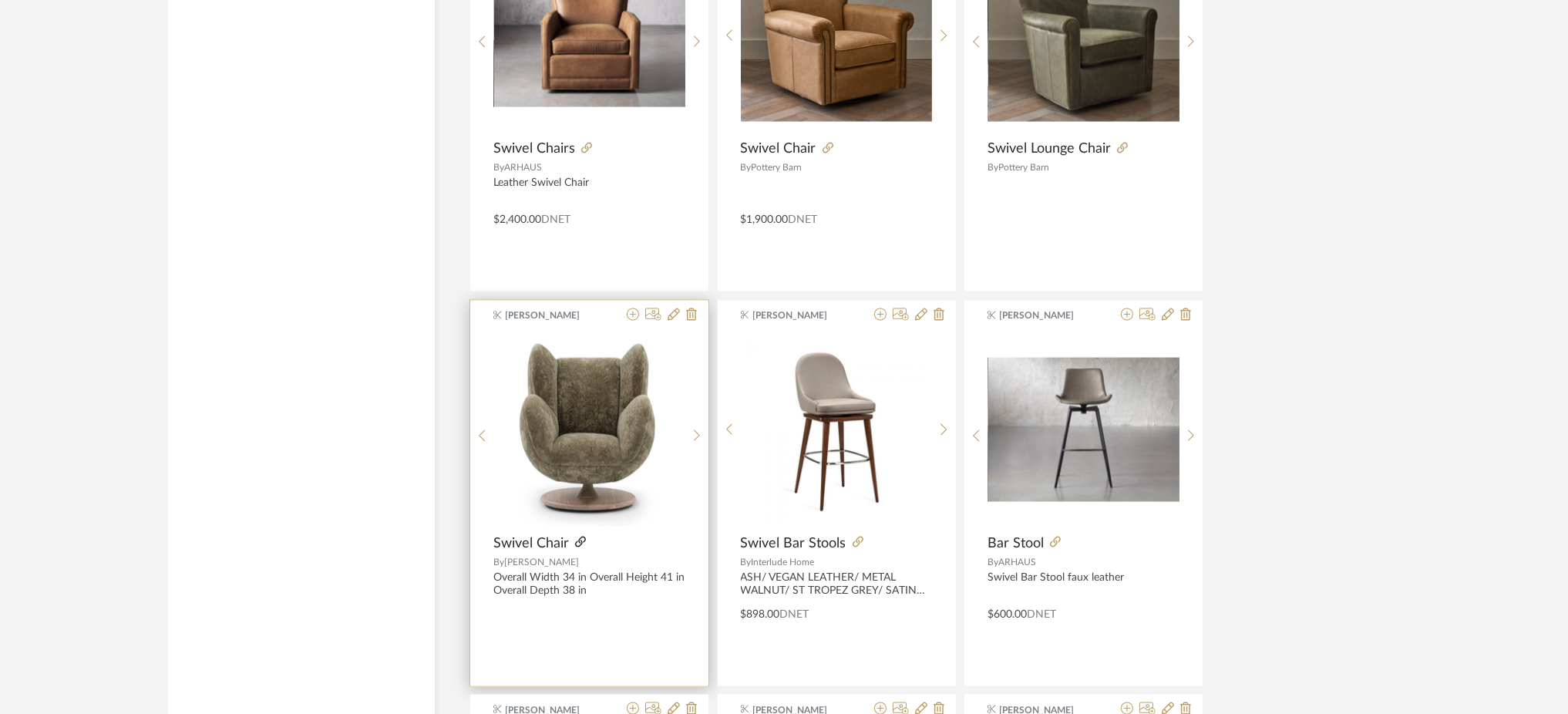
click at [581, 542] on icon at bounding box center [580, 542] width 11 height 11
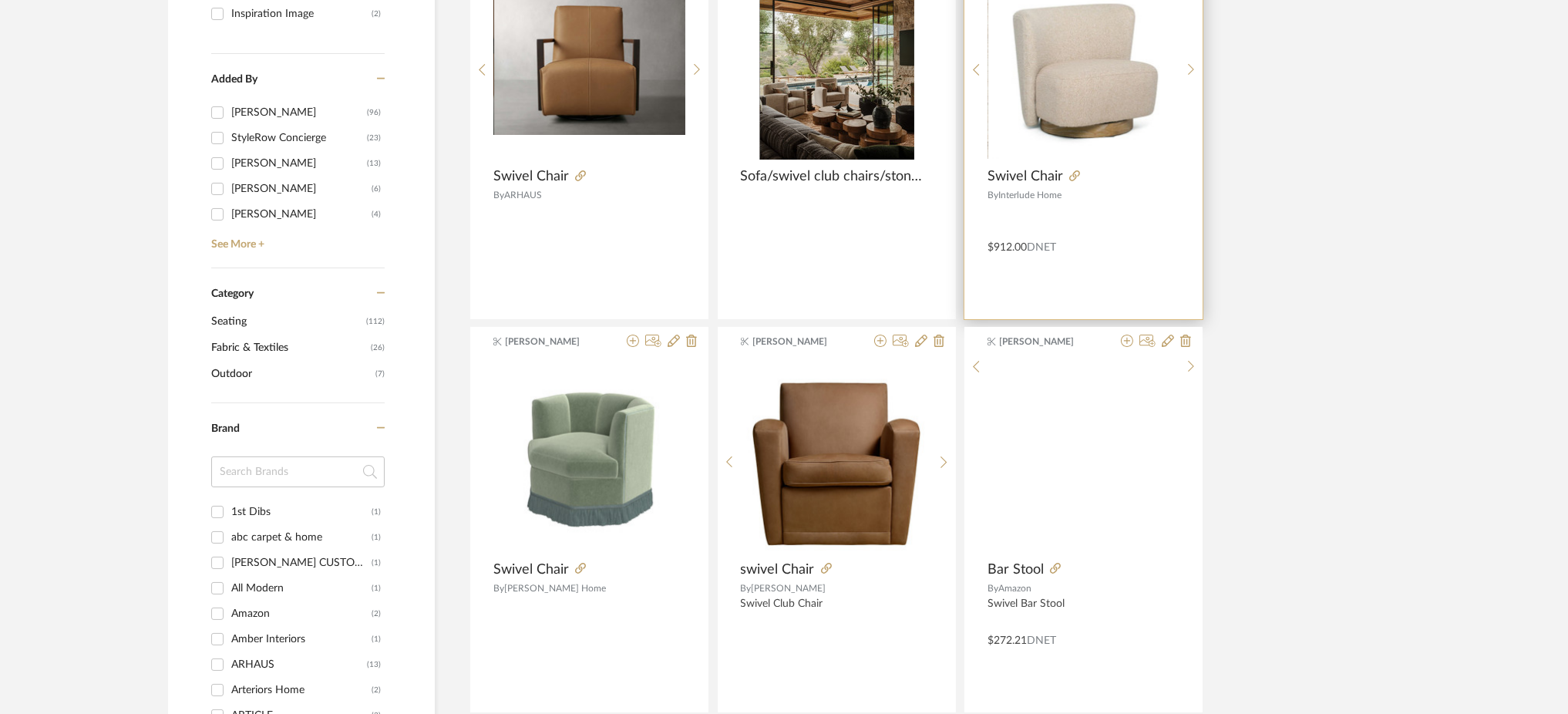
scroll to position [417, 0]
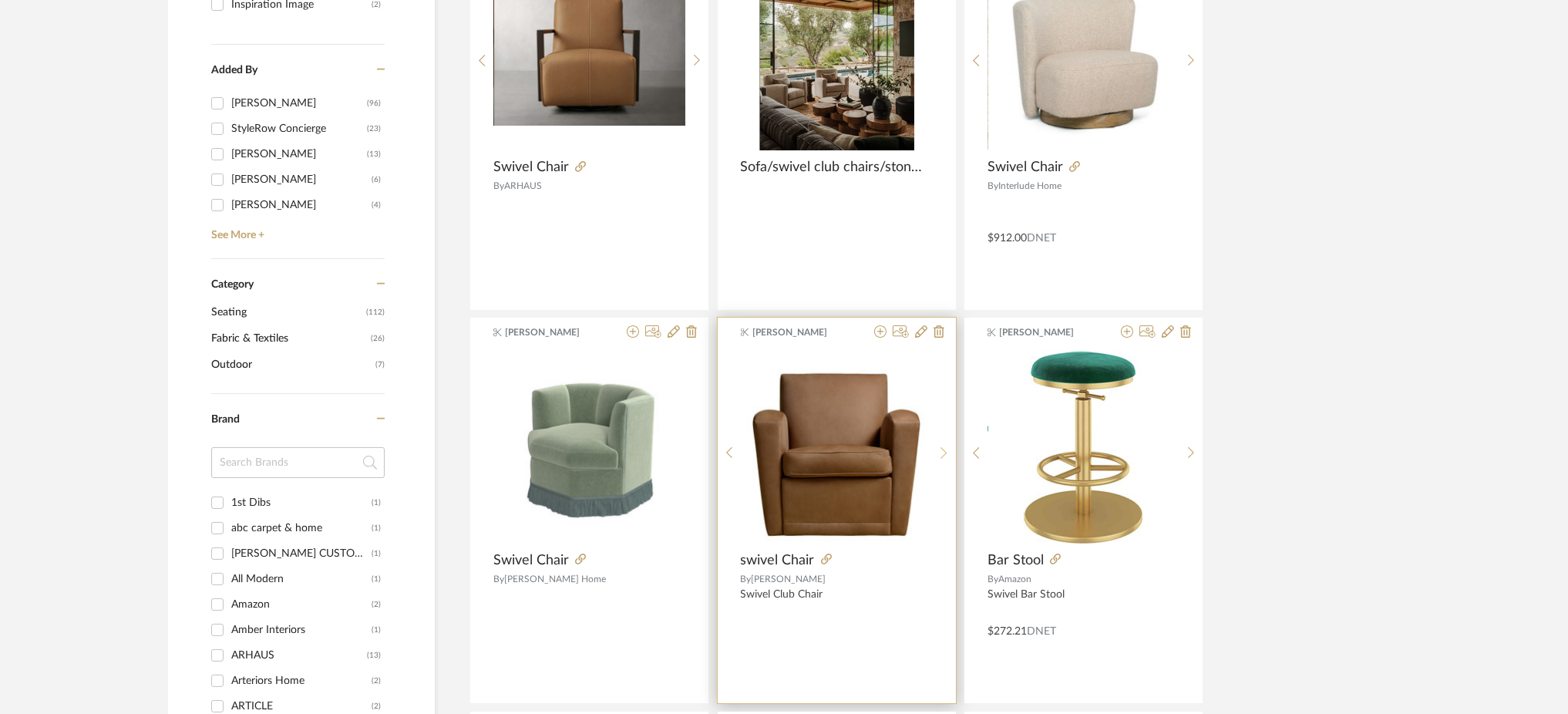
click at [943, 447] on icon at bounding box center [944, 453] width 7 height 13
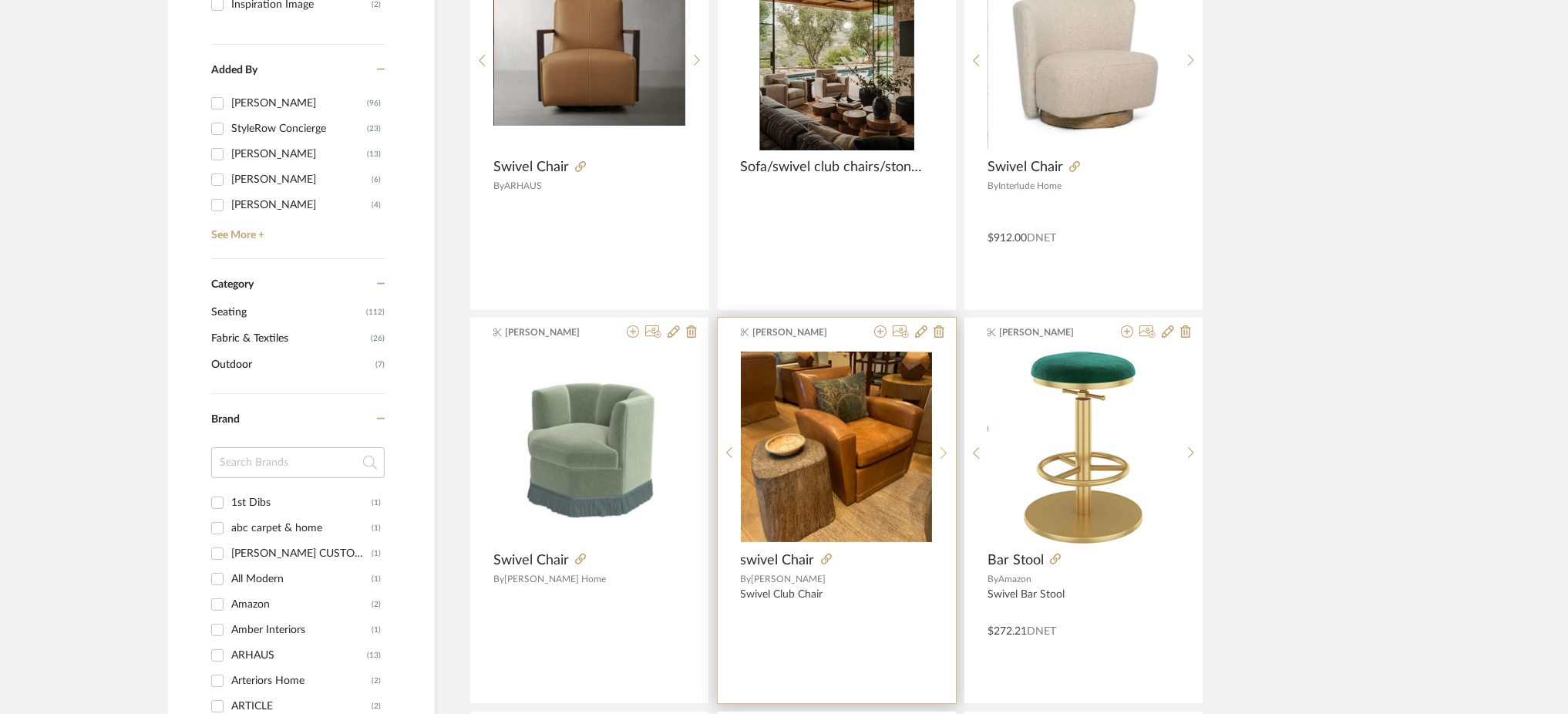
click at [943, 447] on icon at bounding box center [944, 453] width 7 height 13
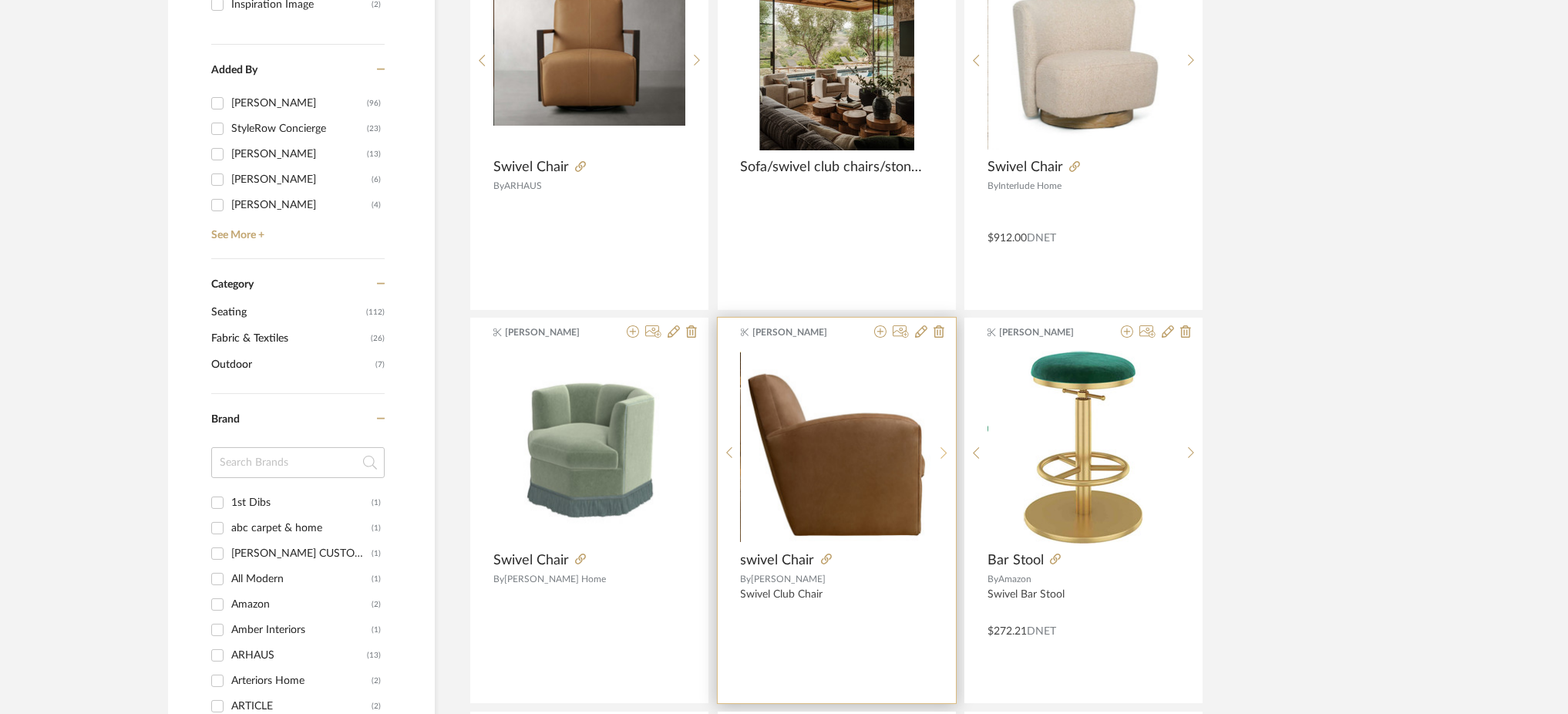
click at [943, 449] on icon at bounding box center [944, 453] width 7 height 13
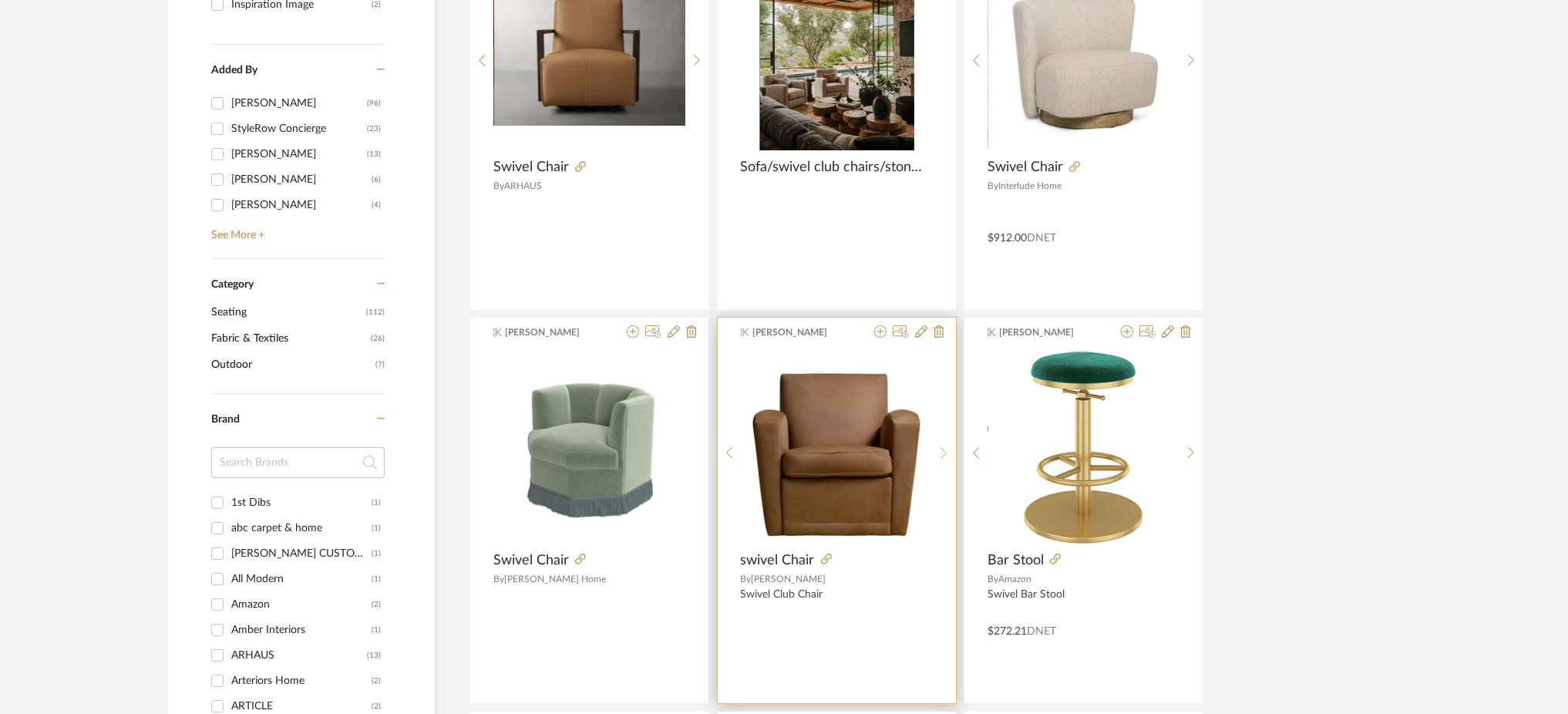
click at [945, 457] on icon at bounding box center [944, 453] width 7 height 13
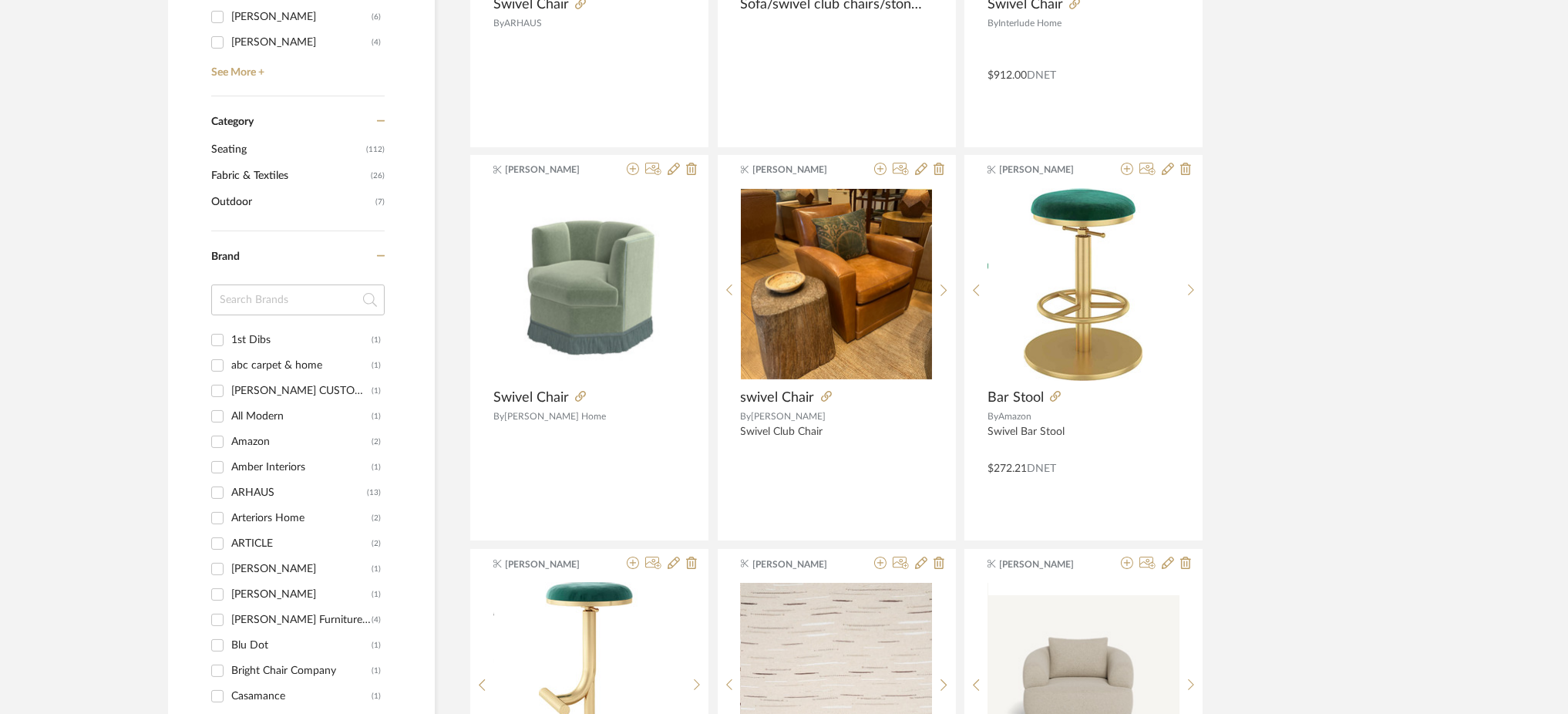
scroll to position [0, 0]
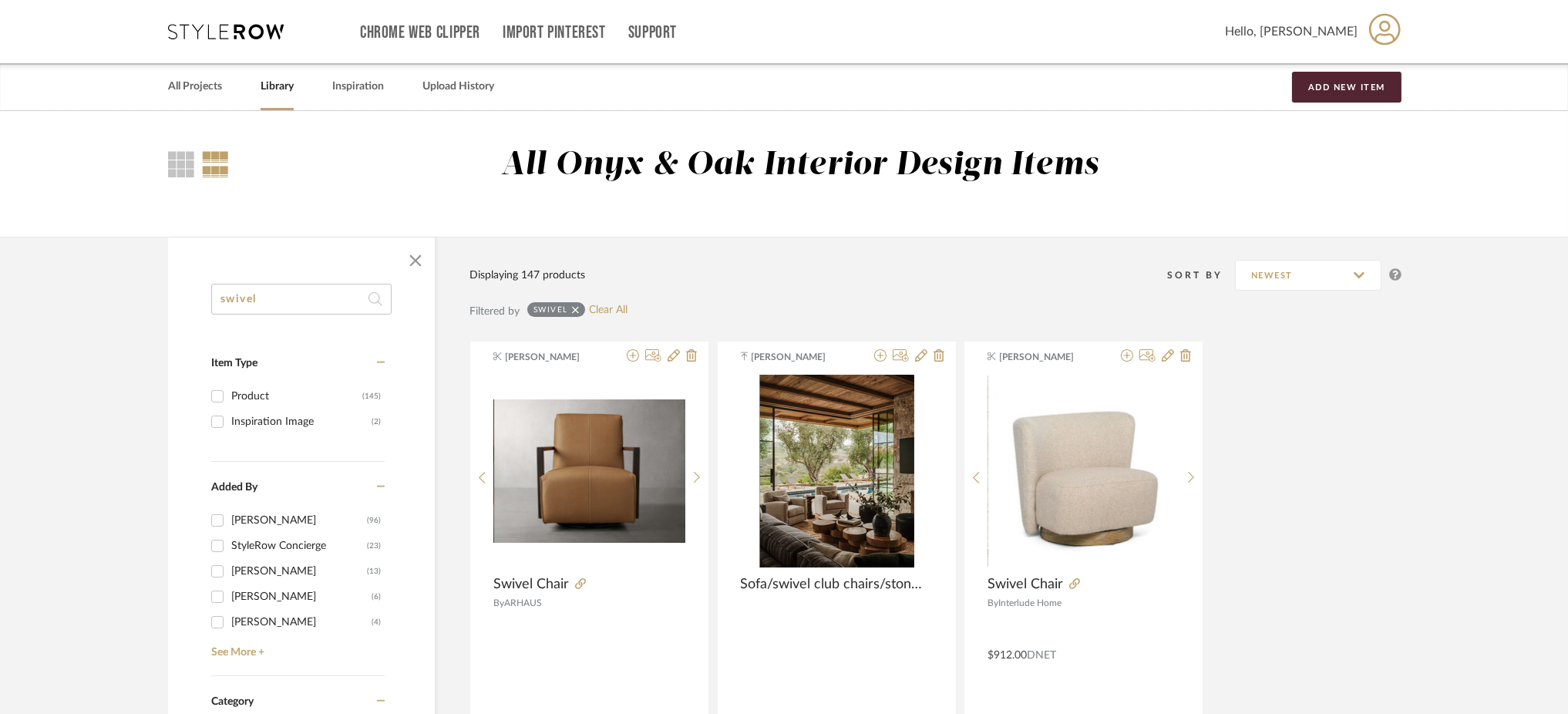
drag, startPoint x: 201, startPoint y: 299, endPoint x: 129, endPoint y: 303, distance: 72.1
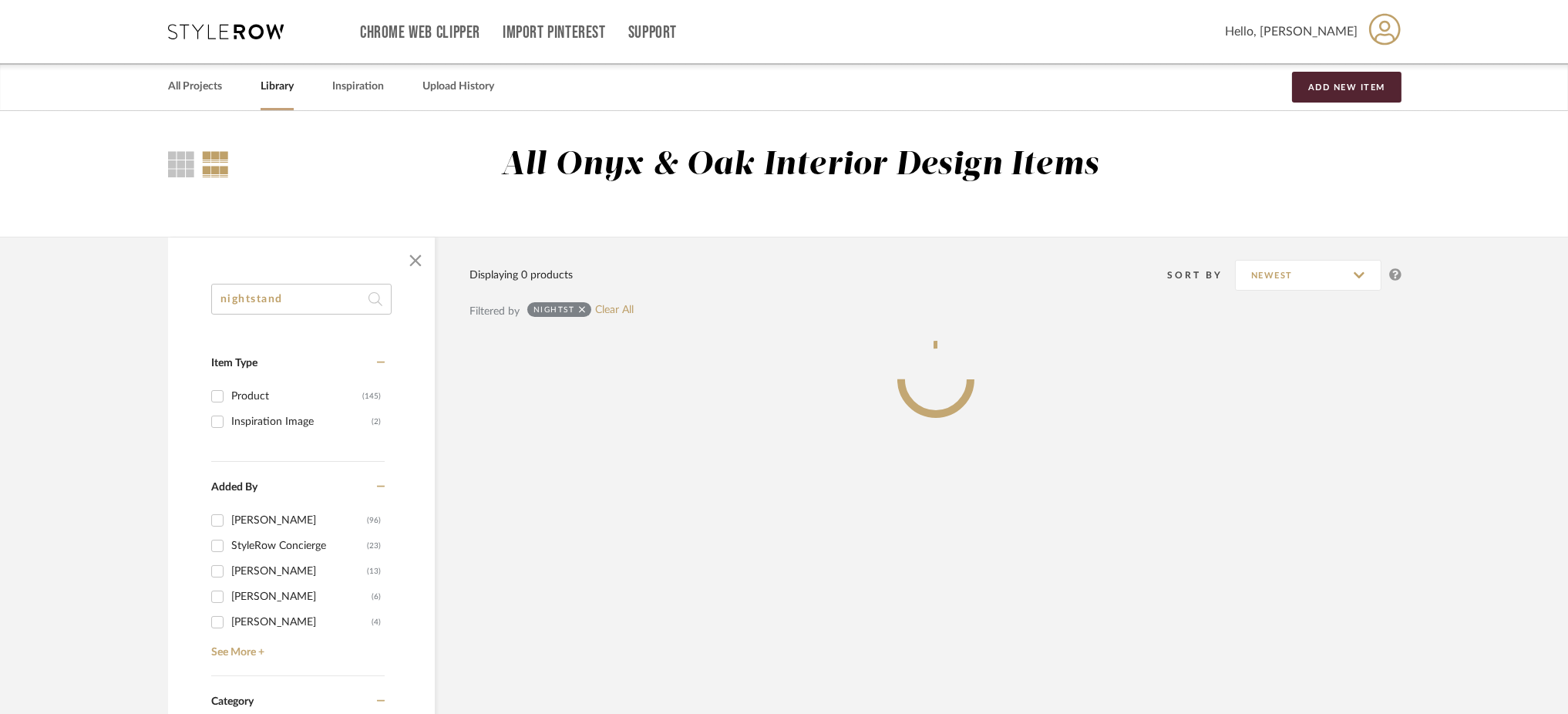
type input "nightstand"
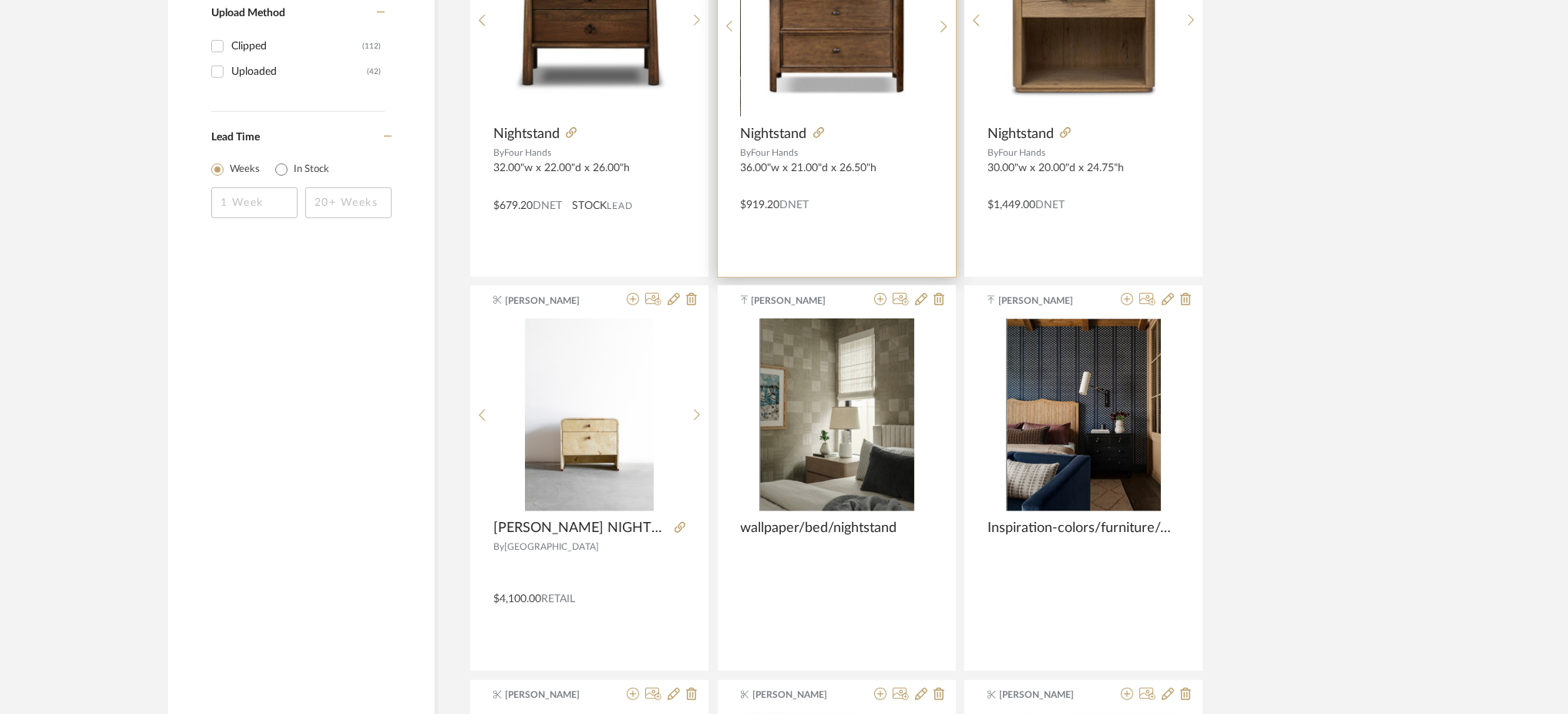
scroll to position [1633, 0]
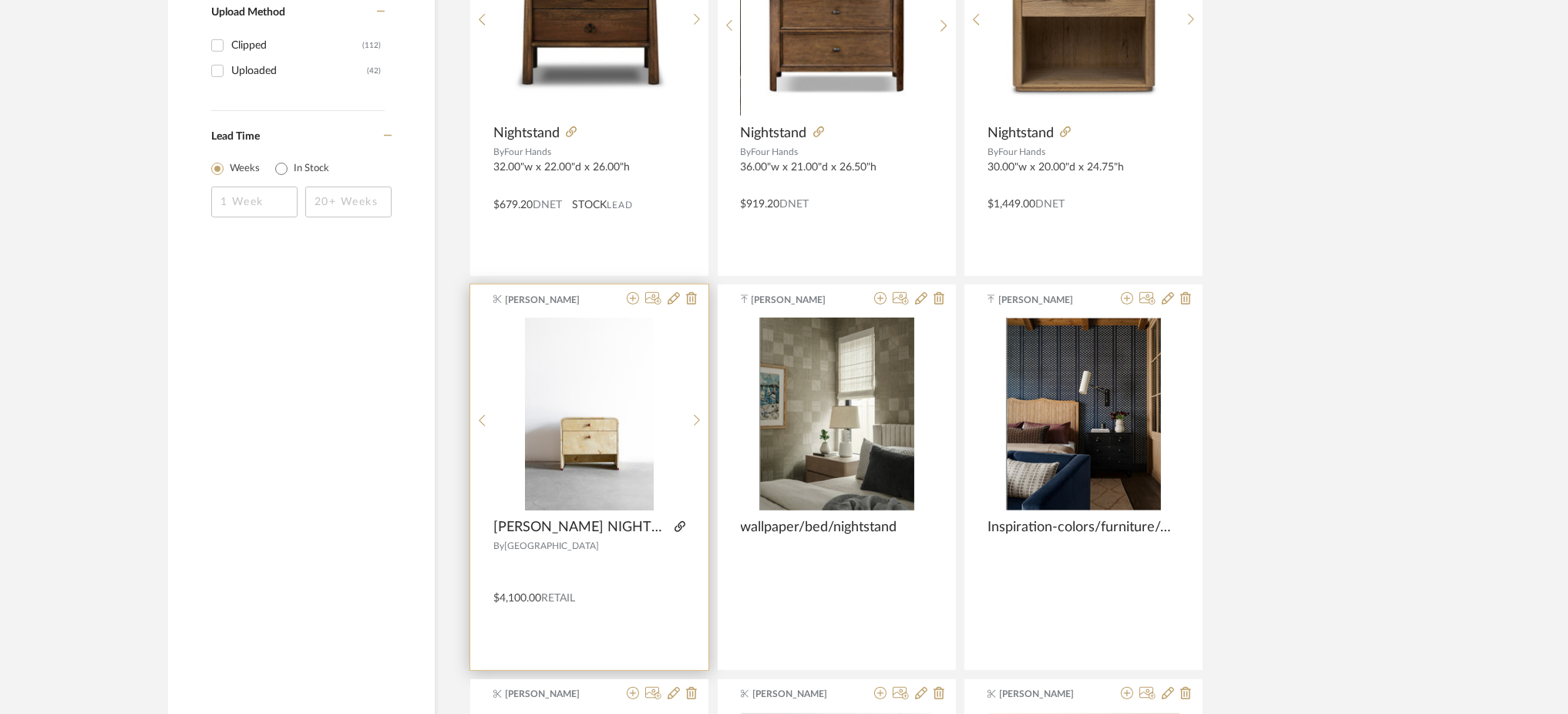
click at [674, 525] on icon at bounding box center [679, 526] width 11 height 11
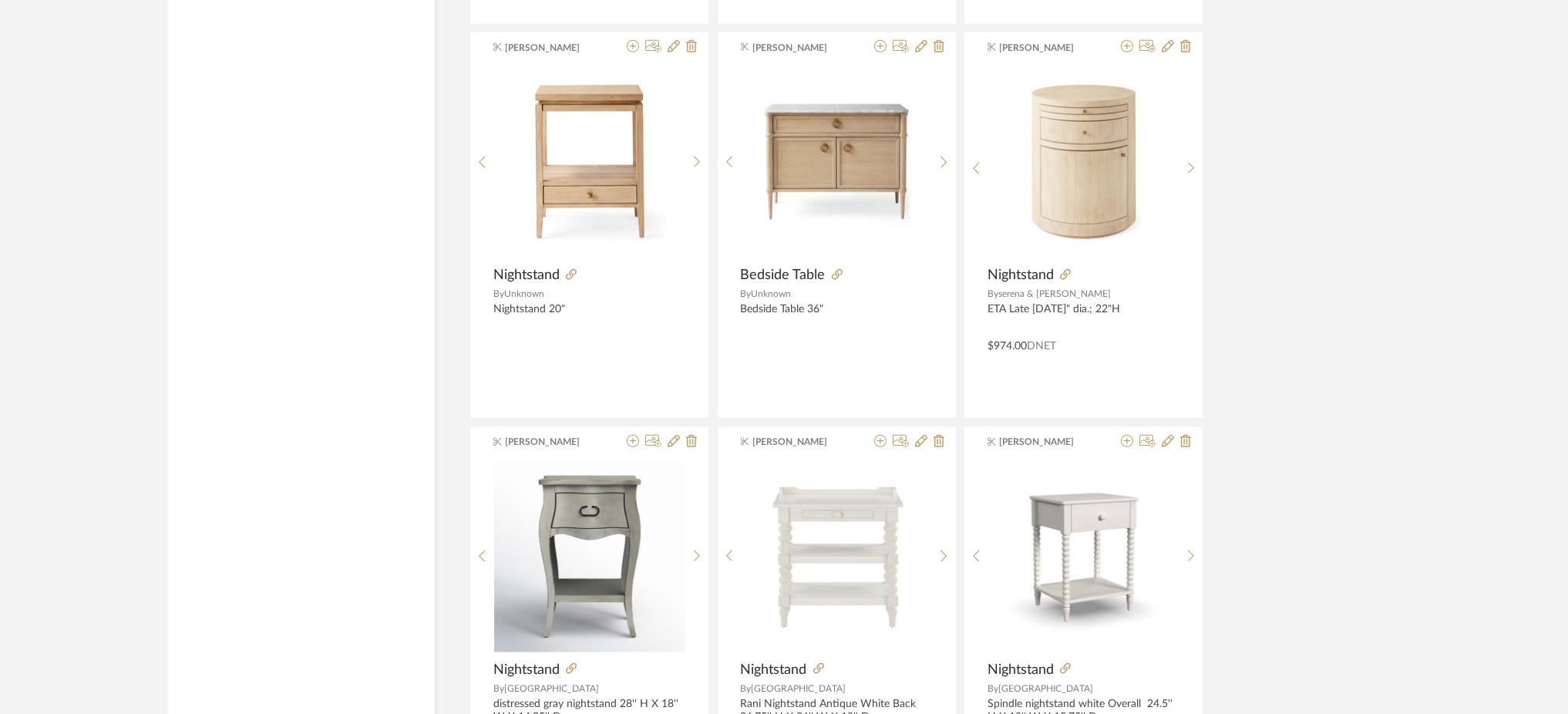
scroll to position [3465, 0]
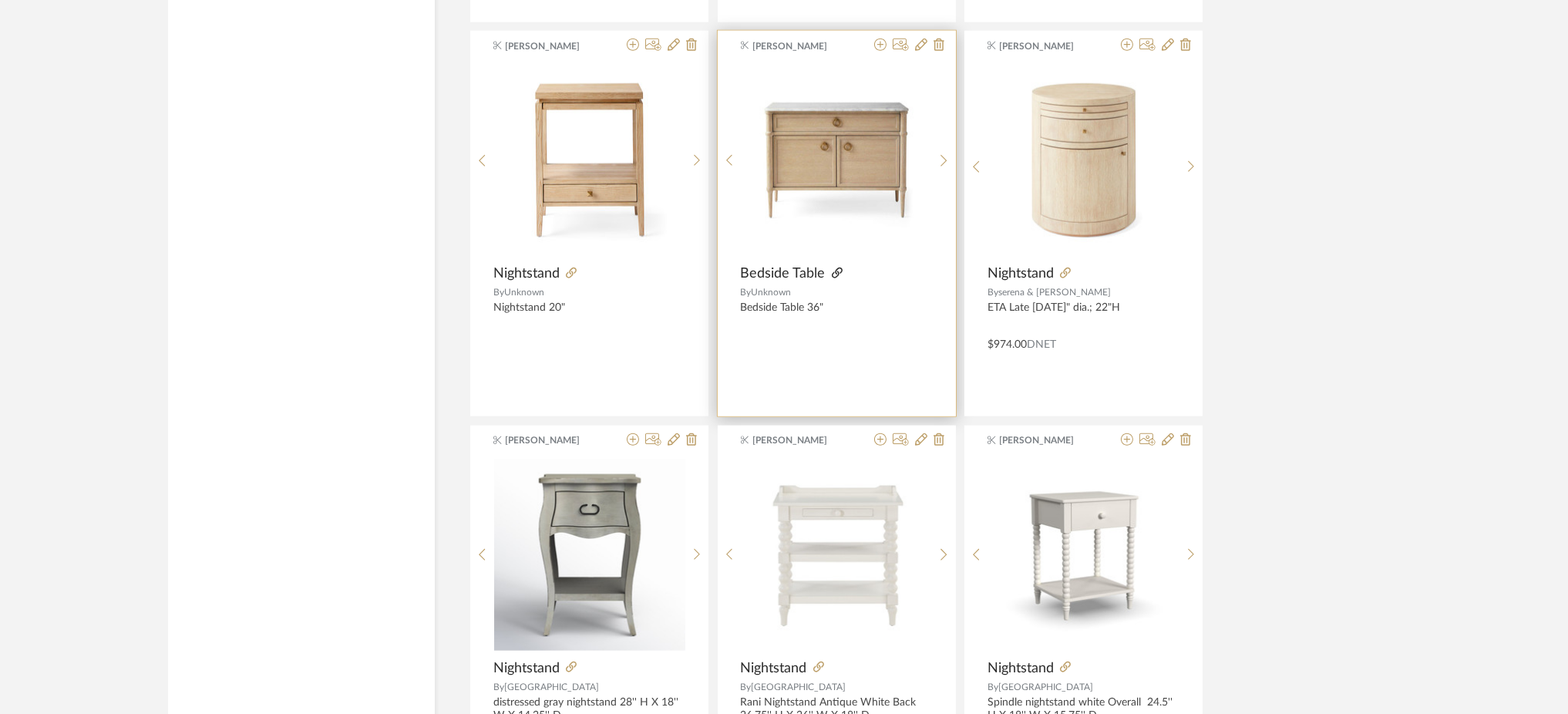
click at [832, 272] on icon at bounding box center [837, 272] width 11 height 11
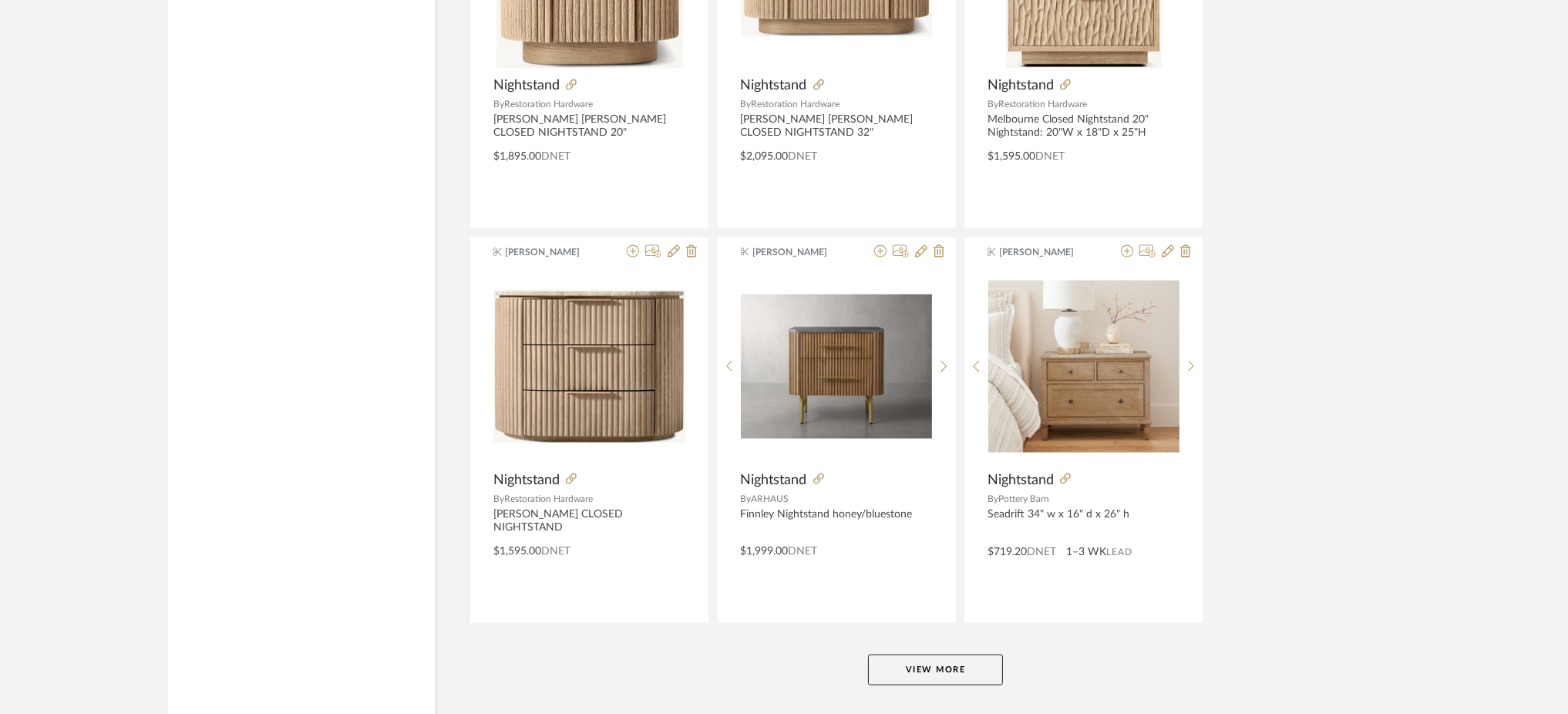
scroll to position [4445, 0]
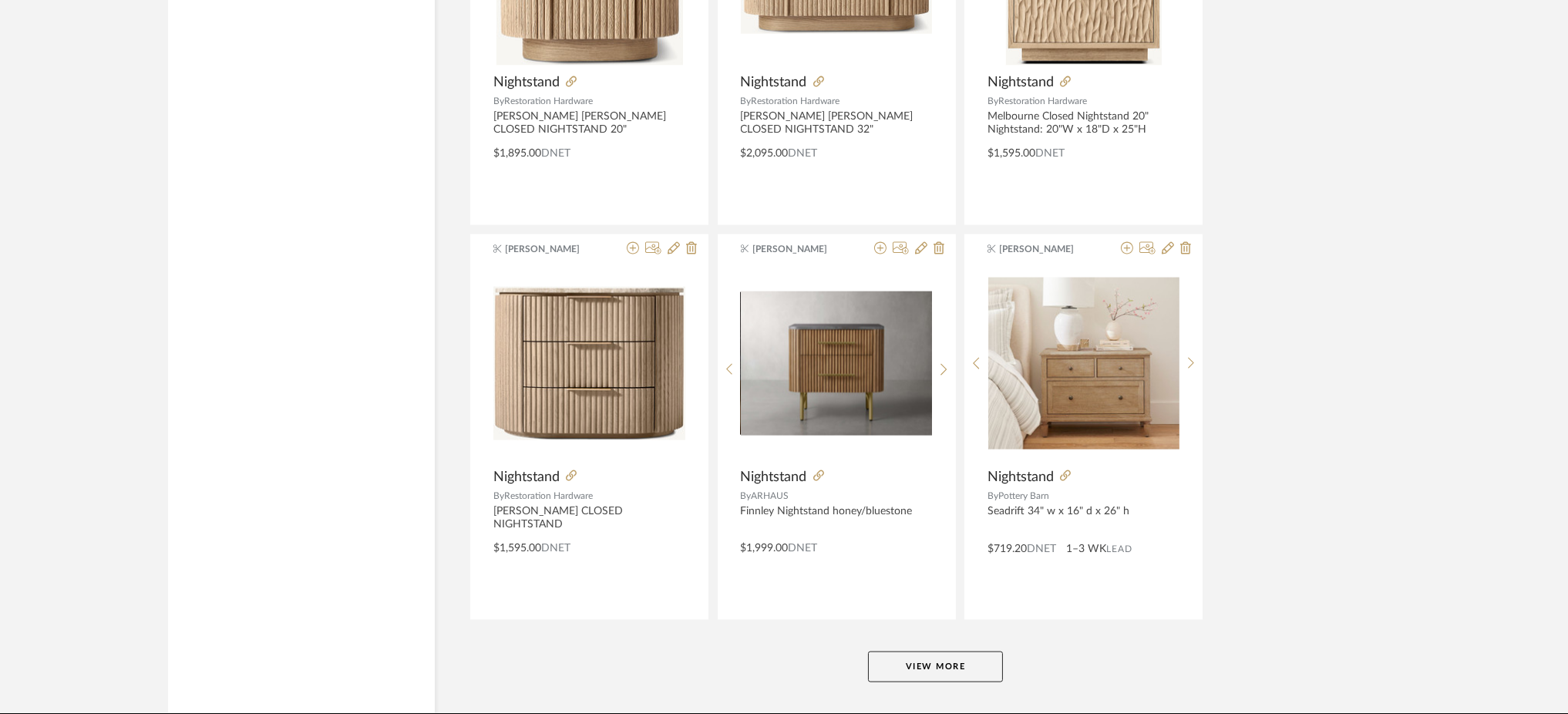
click at [932, 661] on button "View More" at bounding box center [936, 667] width 135 height 31
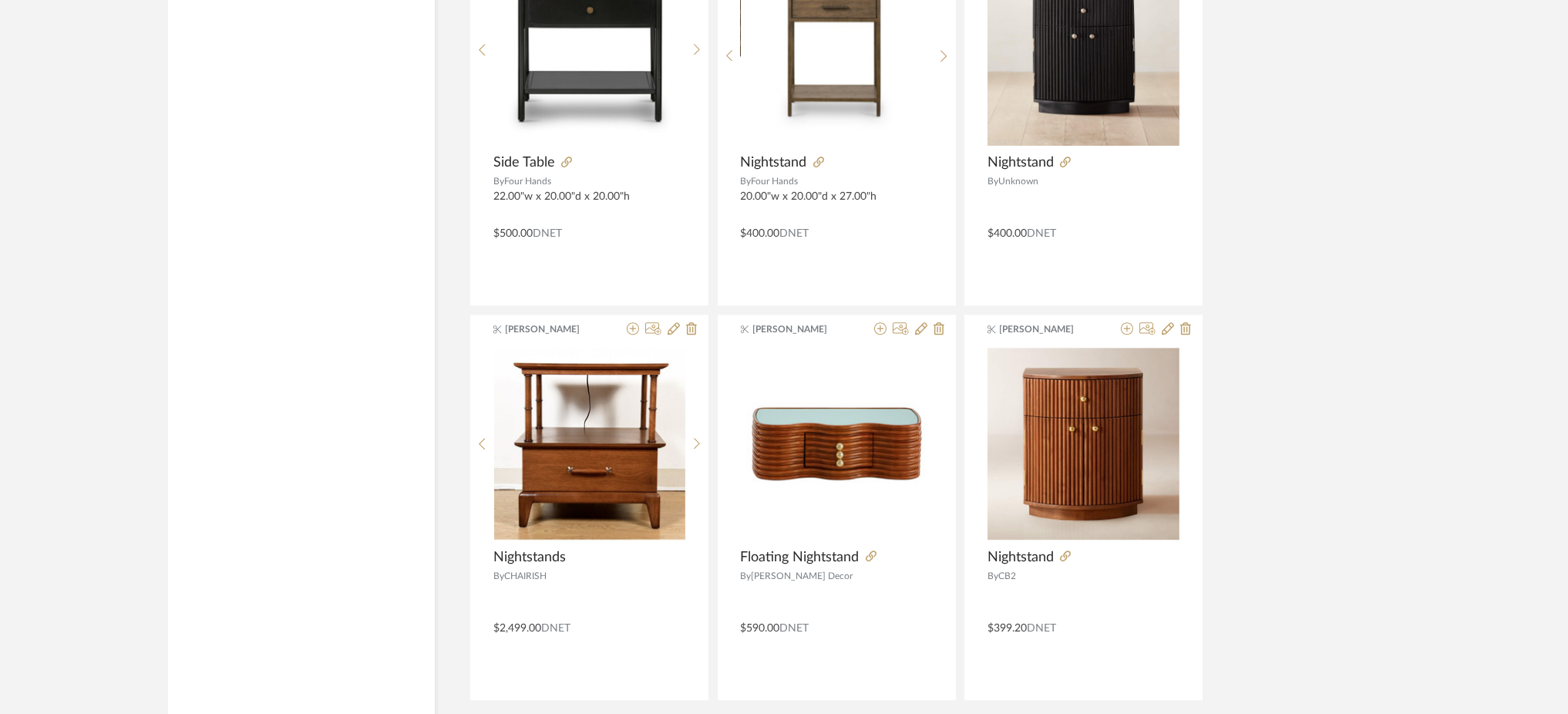
scroll to position [9250, 0]
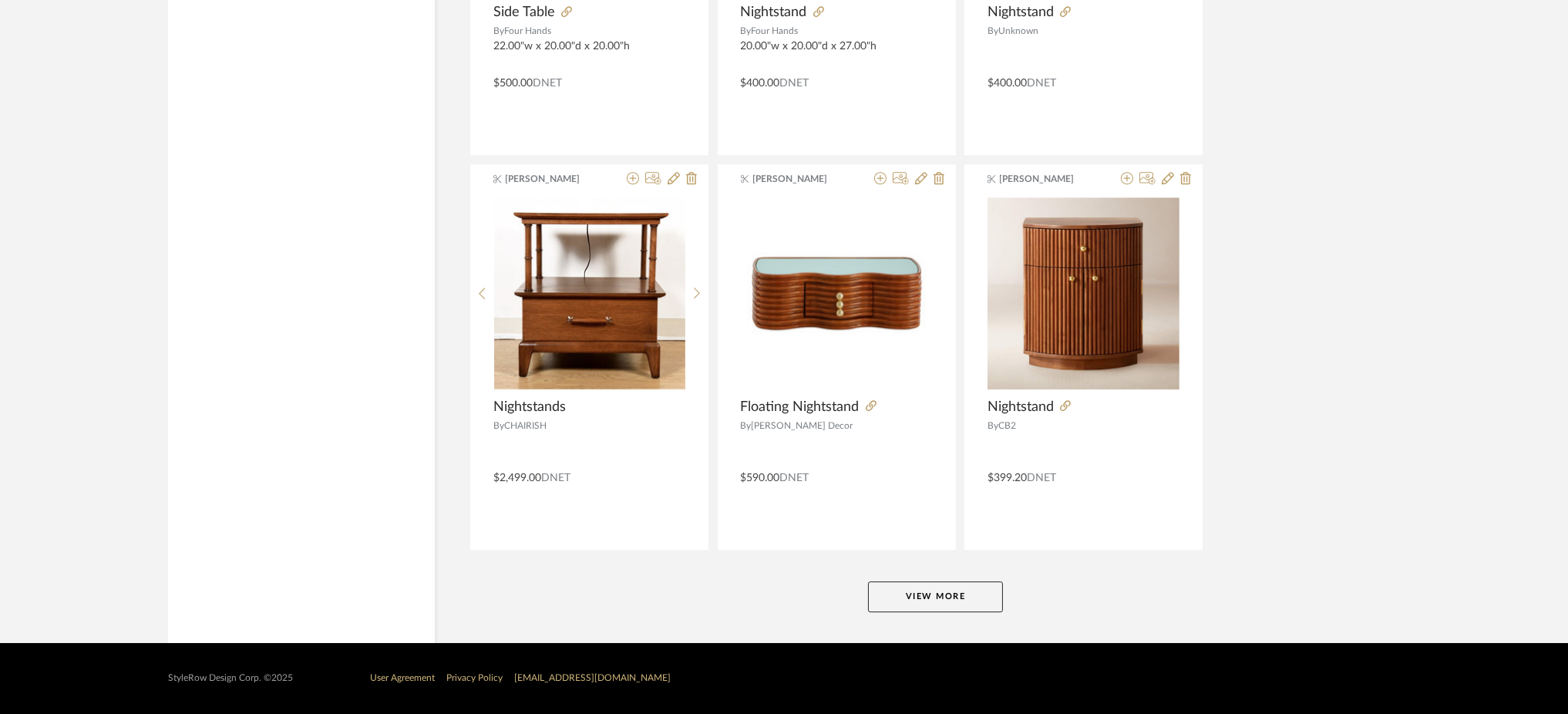
click at [935, 600] on button "View More" at bounding box center [936, 596] width 135 height 31
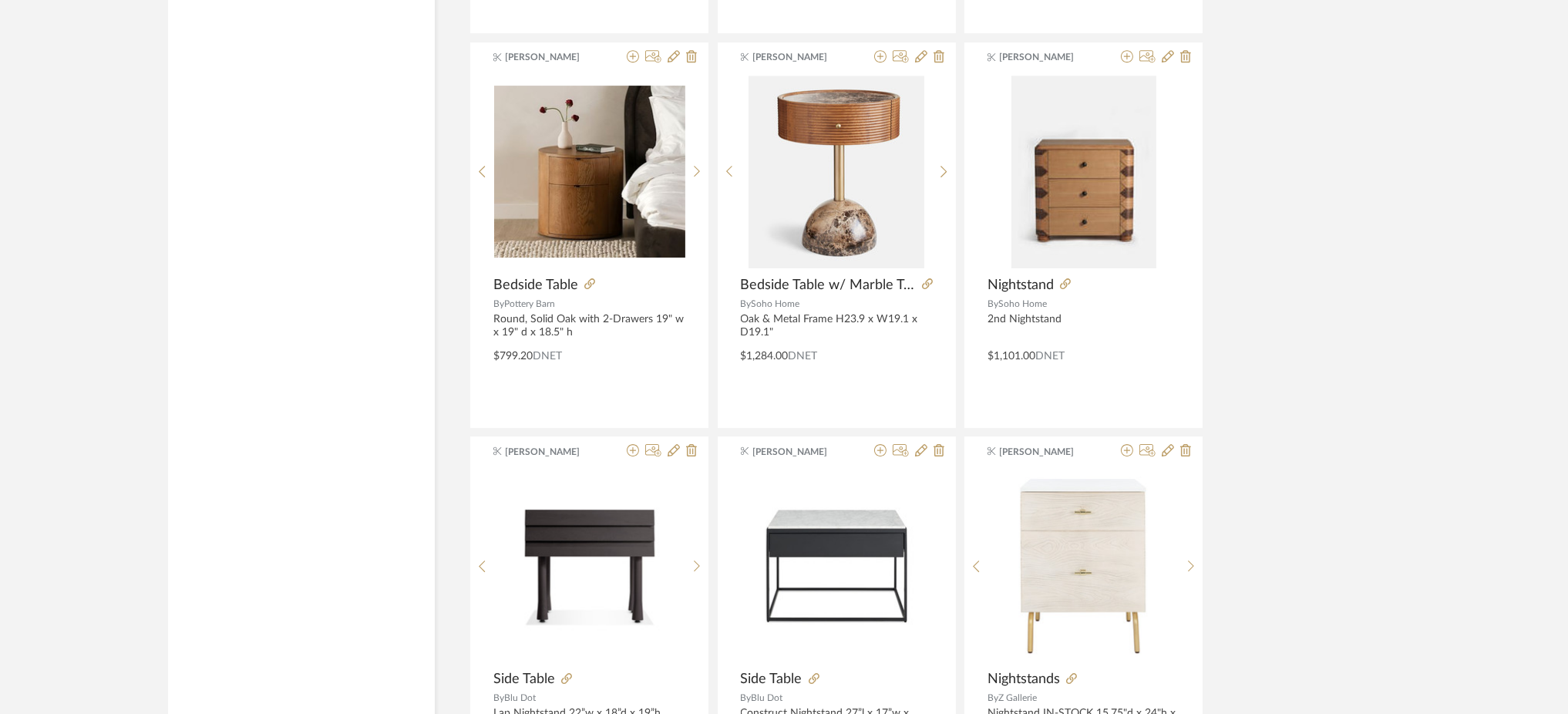
scroll to position [10163, 0]
